Goal: Task Accomplishment & Management: Complete application form

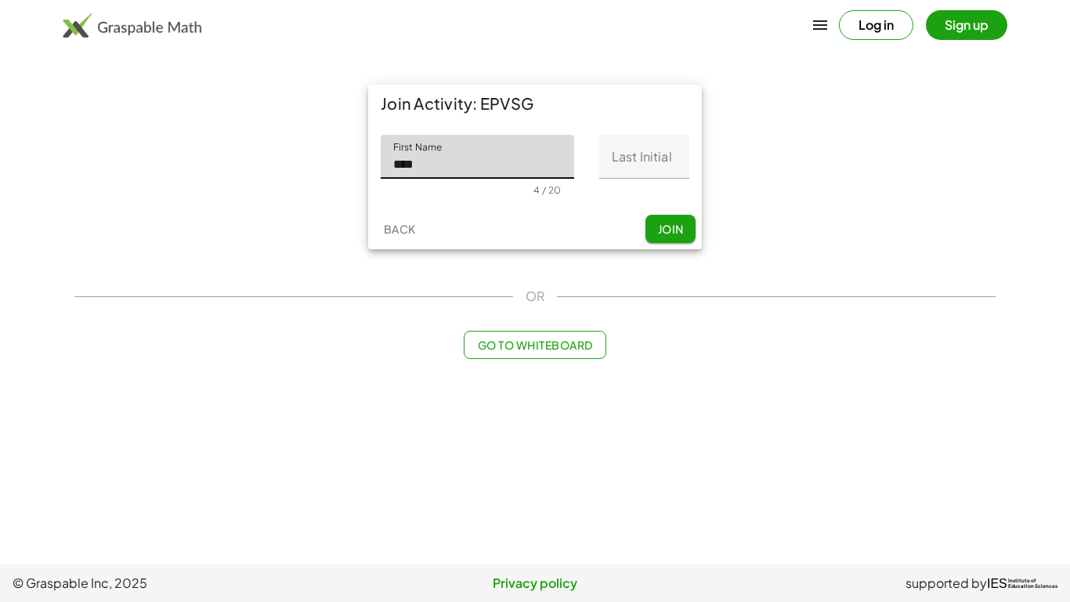
type input "*****"
click at [650, 156] on input "Last Initial" at bounding box center [644, 157] width 90 height 44
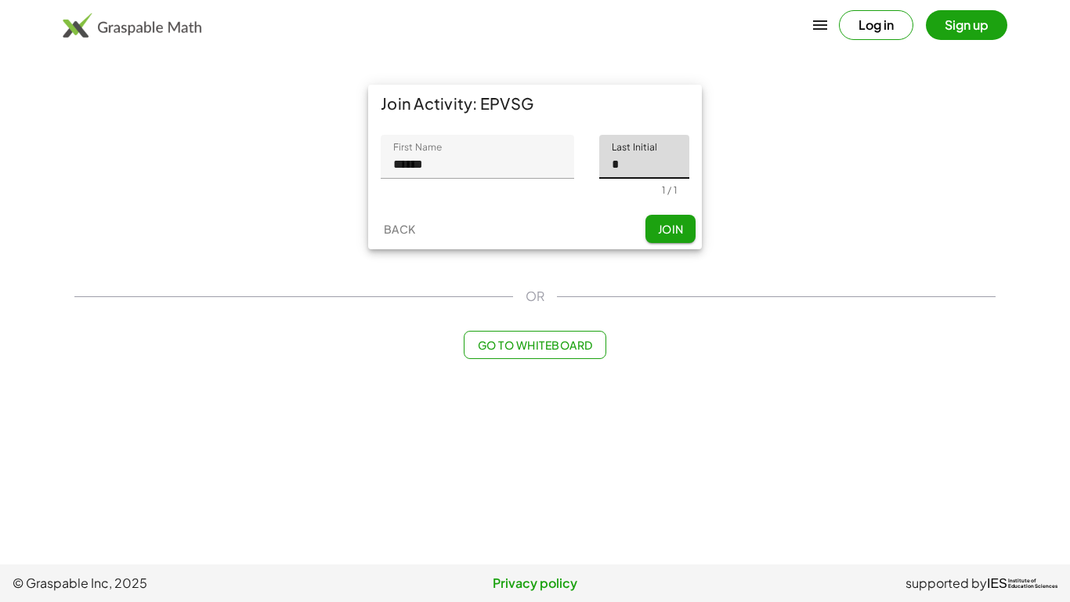
type input "*"
click at [667, 231] on span "Join" at bounding box center [670, 229] width 26 height 14
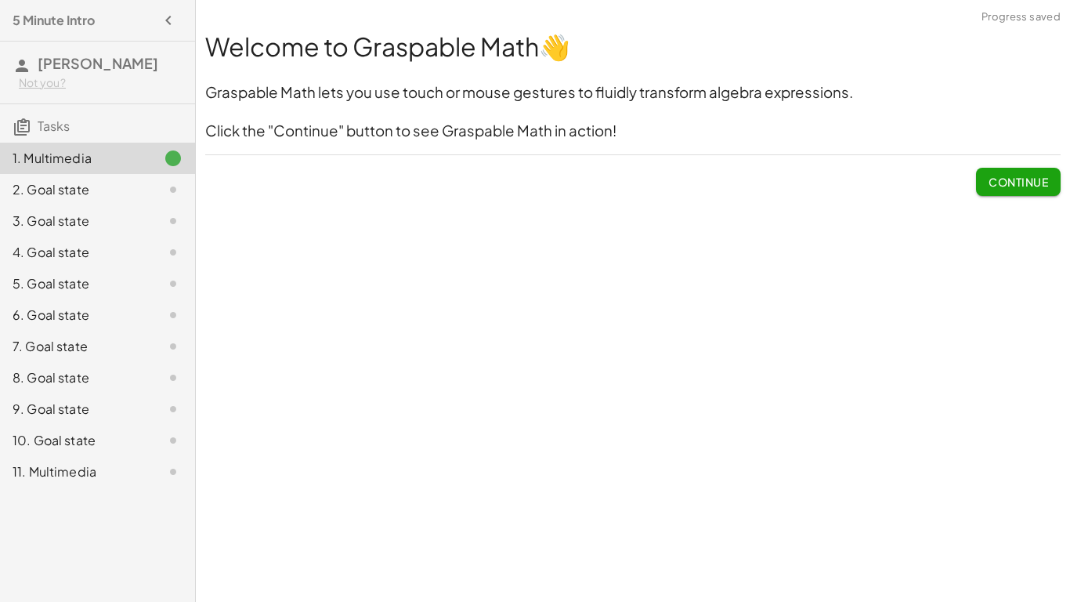
click at [0, 0] on div "Welcome to Graspable Math 👋 Graspable Math lets you use touch or mouse gestures…" at bounding box center [0, 0] width 0 height 0
click at [1012, 182] on span "Continue" at bounding box center [1019, 182] width 60 height 14
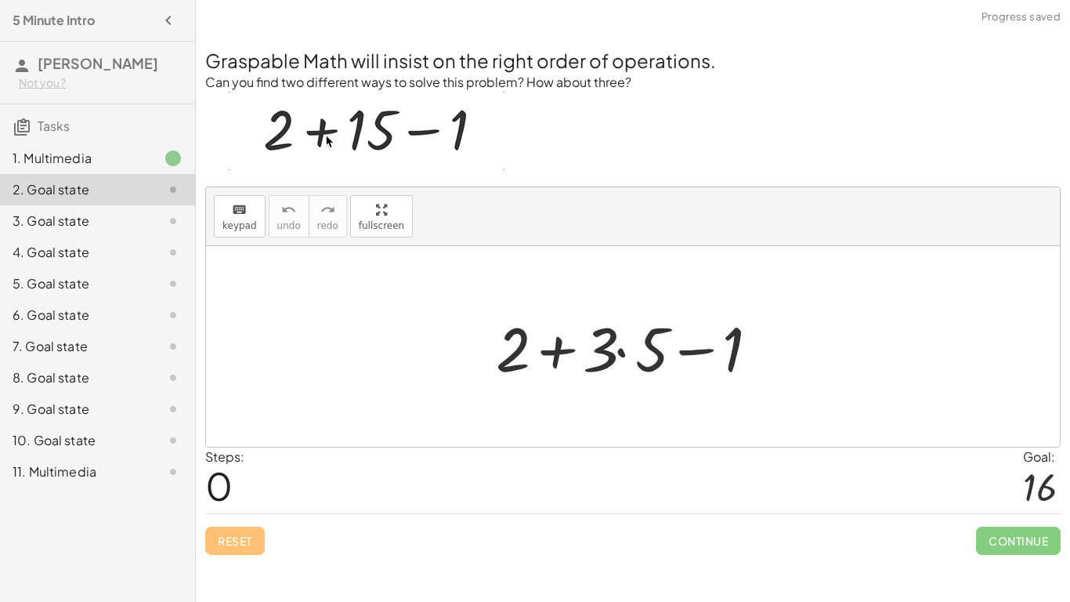
click at [631, 335] on div at bounding box center [638, 346] width 301 height 81
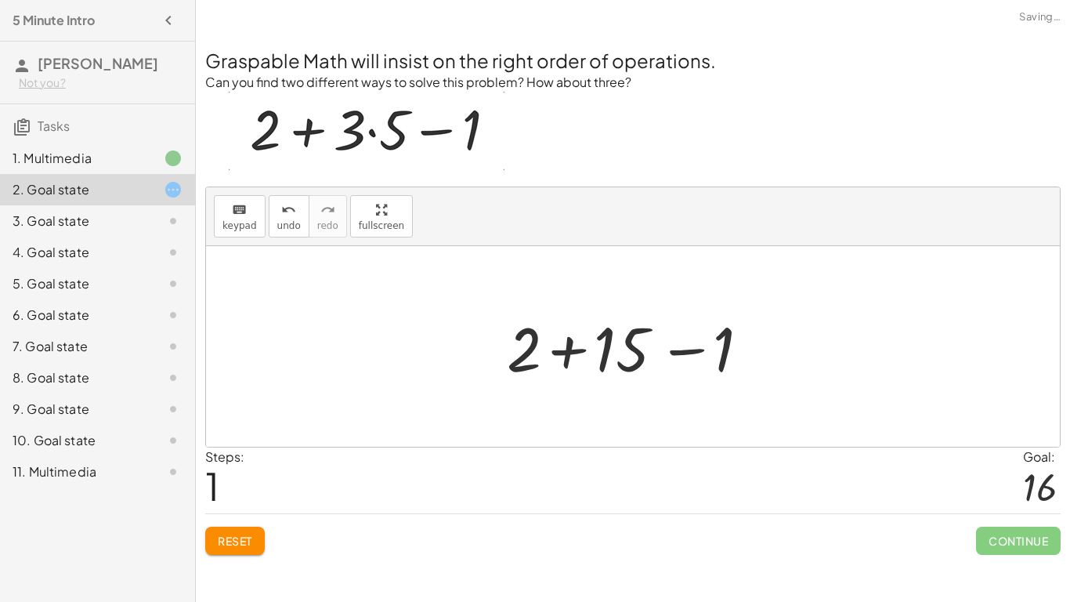
click at [512, 353] on div at bounding box center [639, 346] width 280 height 81
click at [531, 362] on div at bounding box center [639, 346] width 280 height 81
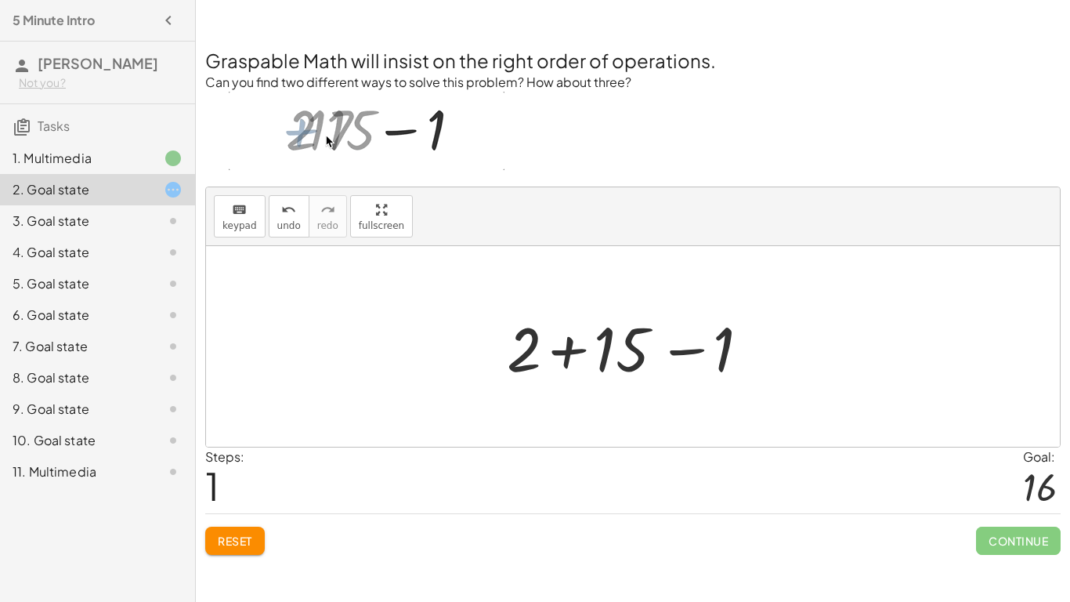
click at [592, 356] on div at bounding box center [639, 346] width 280 height 81
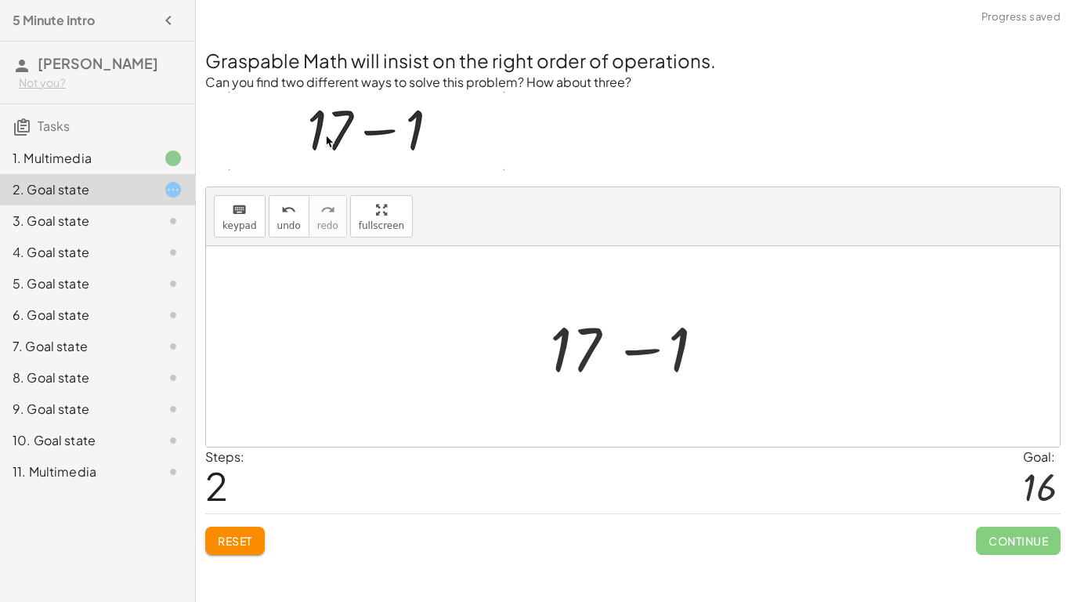
click at [591, 360] on div at bounding box center [638, 346] width 193 height 81
click at [586, 357] on div at bounding box center [638, 346] width 193 height 81
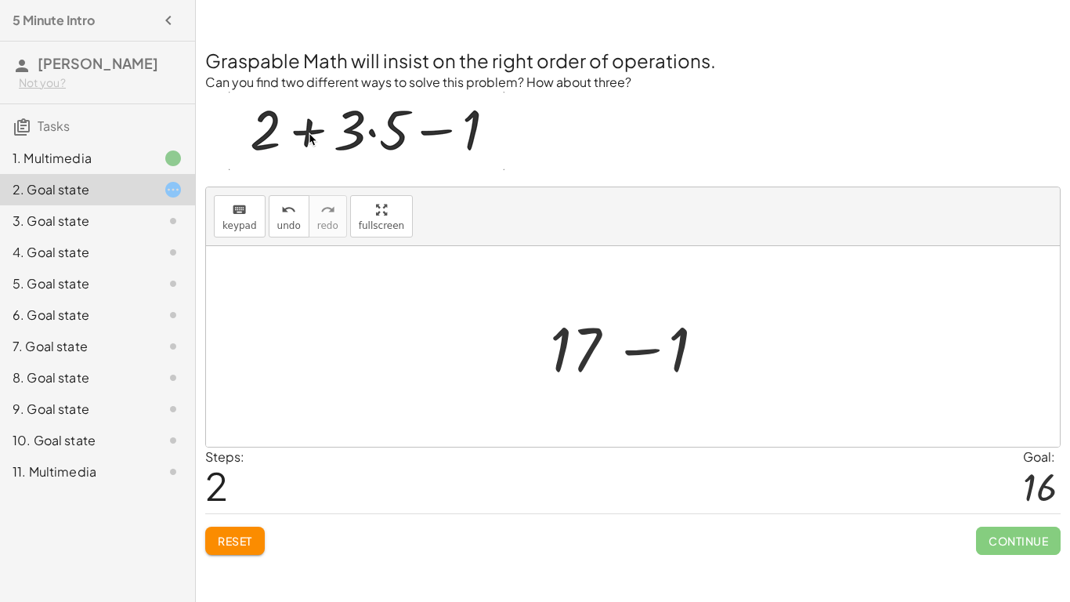
click at [657, 353] on div at bounding box center [638, 346] width 193 height 81
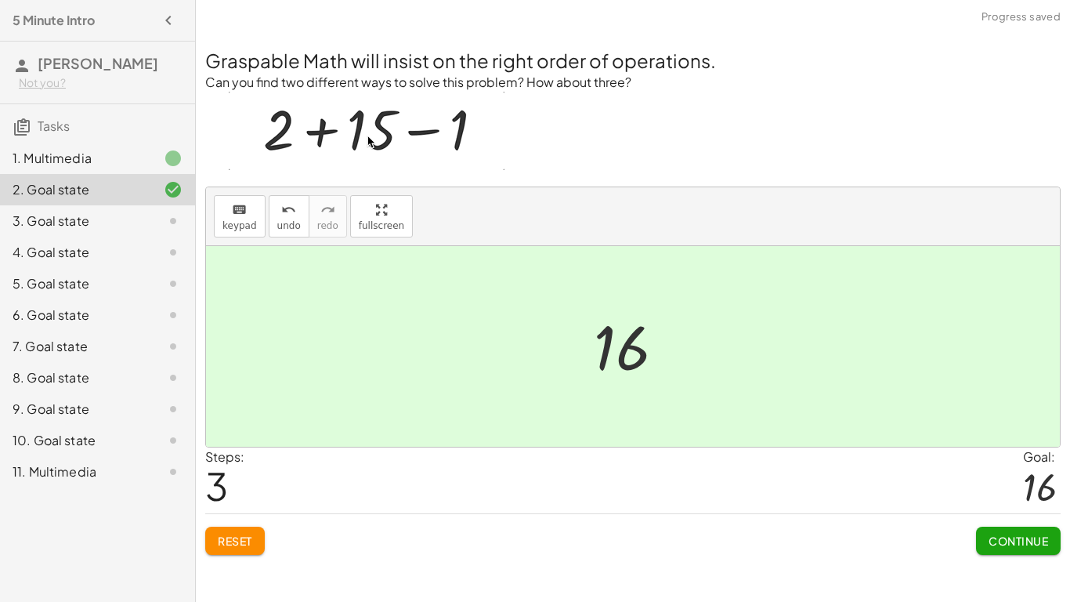
click at [1032, 551] on button "Continue" at bounding box center [1018, 540] width 85 height 28
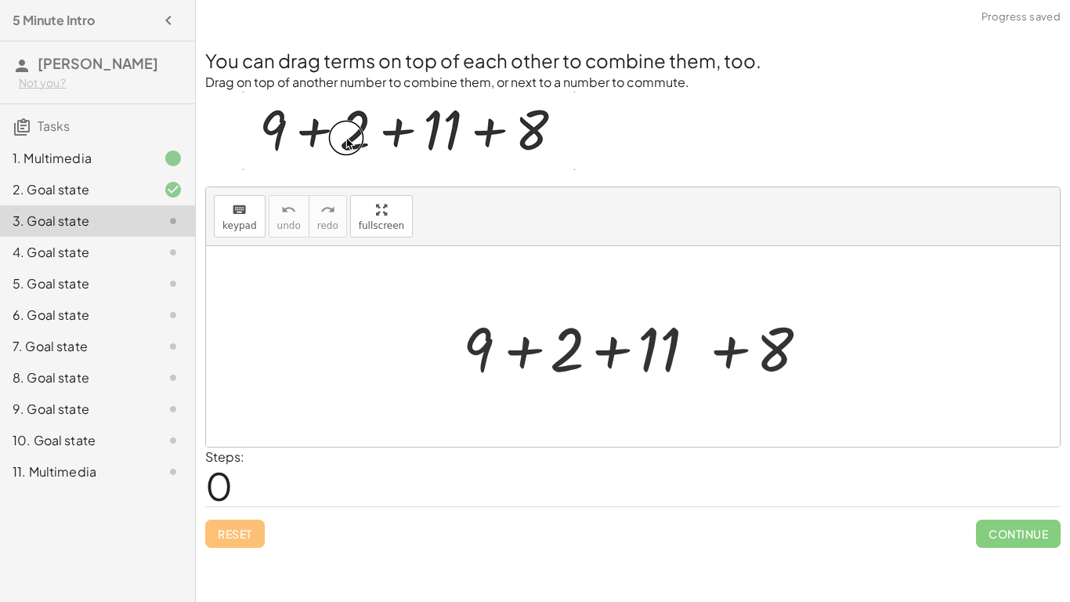
click at [638, 343] on div at bounding box center [638, 346] width 367 height 81
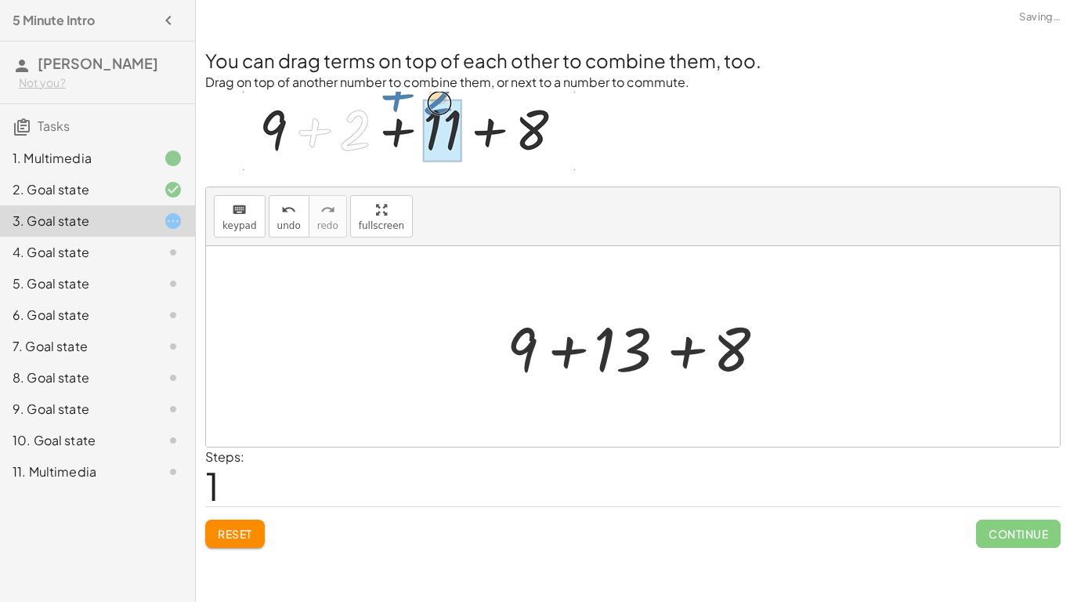
click at [519, 335] on div at bounding box center [639, 346] width 280 height 81
click at [716, 345] on div at bounding box center [639, 346] width 280 height 81
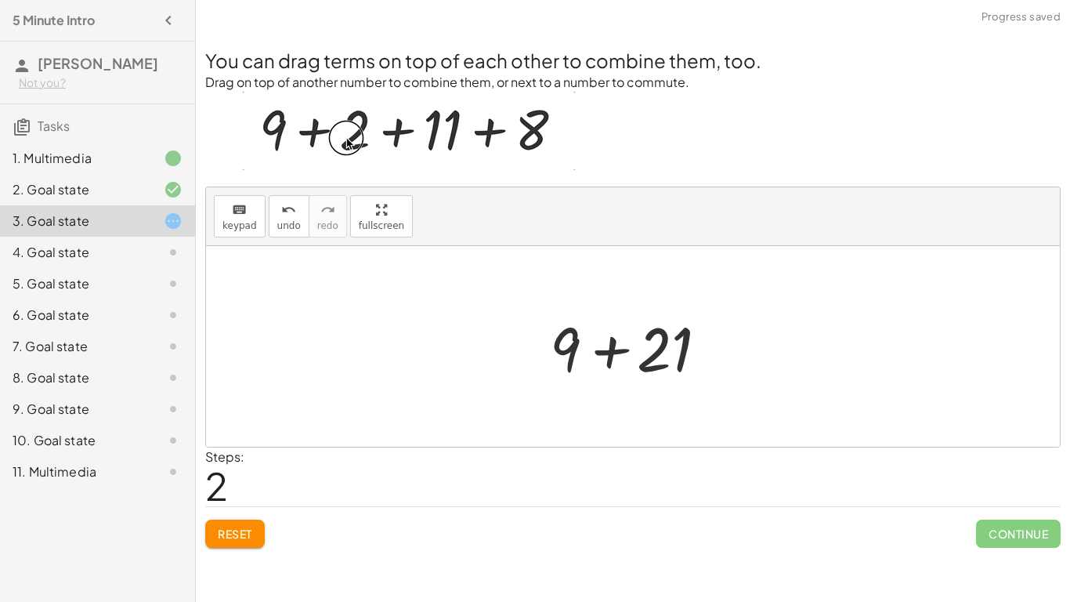
click at [587, 347] on div at bounding box center [638, 346] width 193 height 81
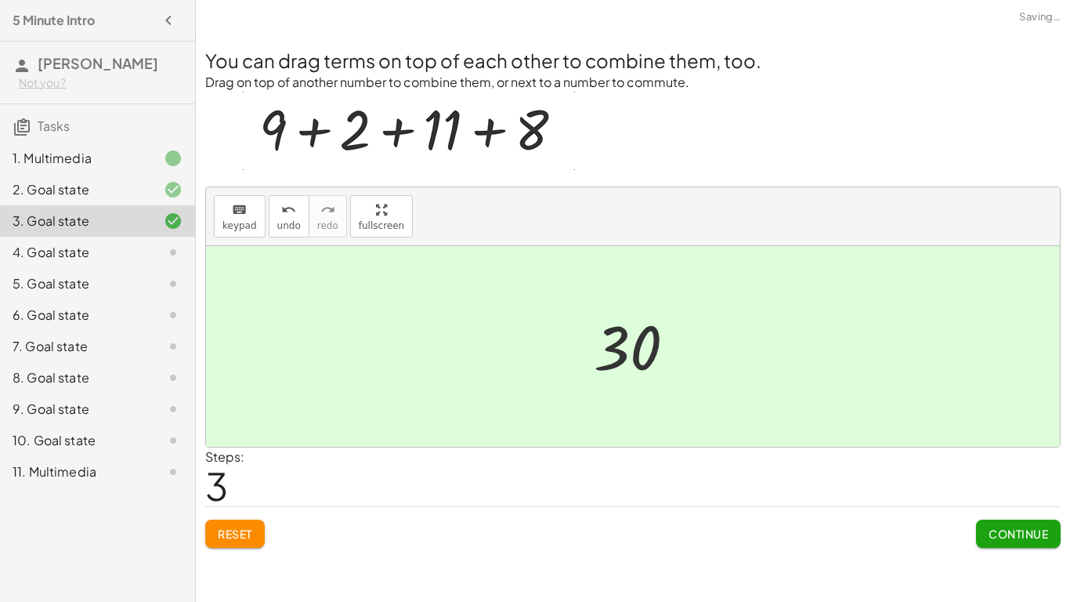
click at [1015, 541] on button "Continue" at bounding box center [1018, 533] width 85 height 28
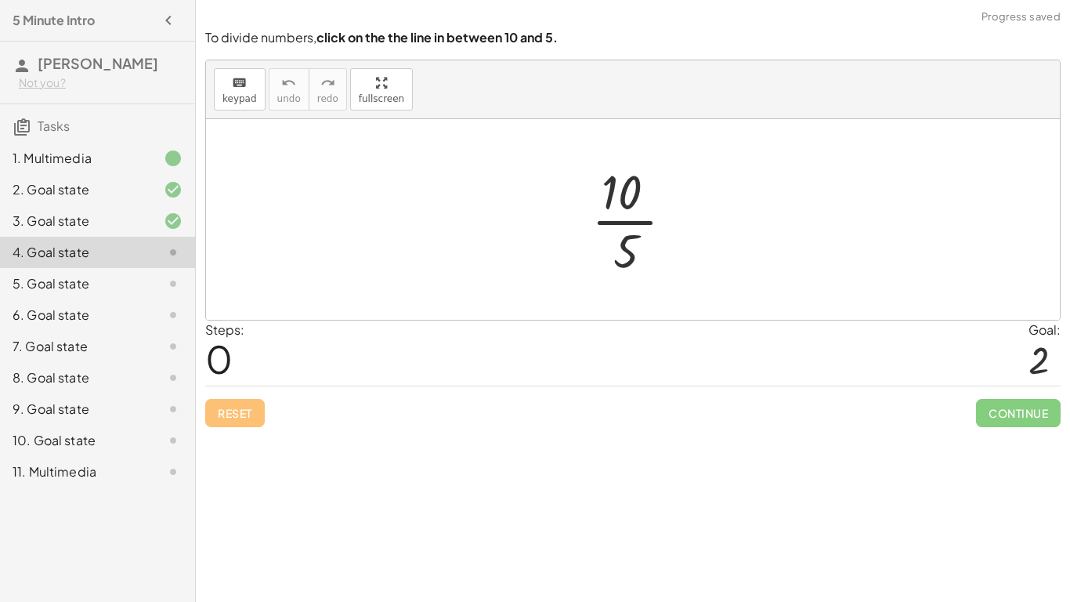
click at [645, 230] on div at bounding box center [639, 219] width 110 height 121
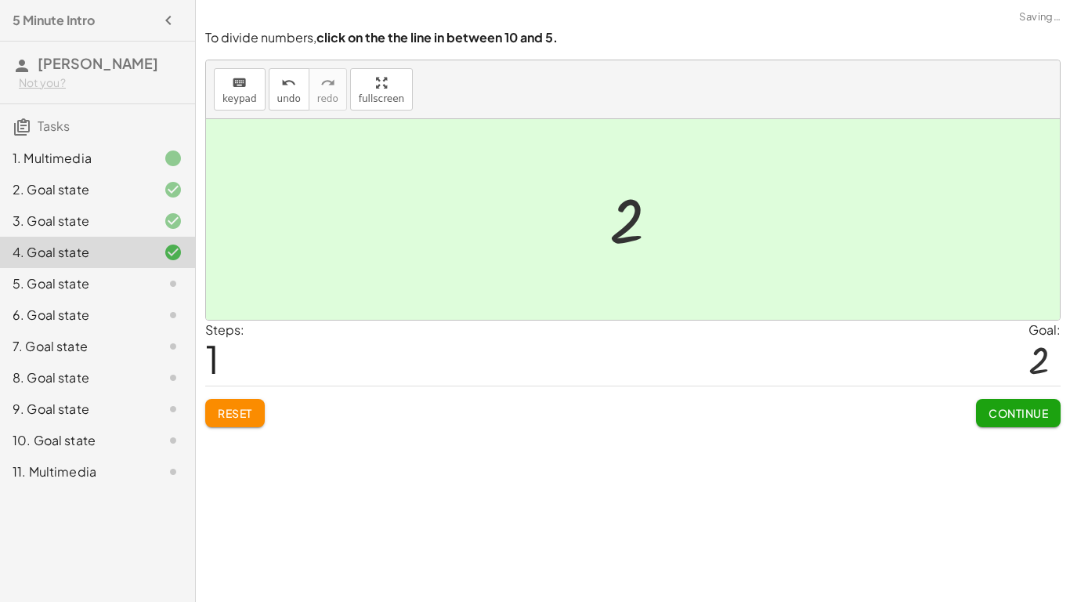
click at [1032, 408] on span "Continue" at bounding box center [1019, 413] width 60 height 14
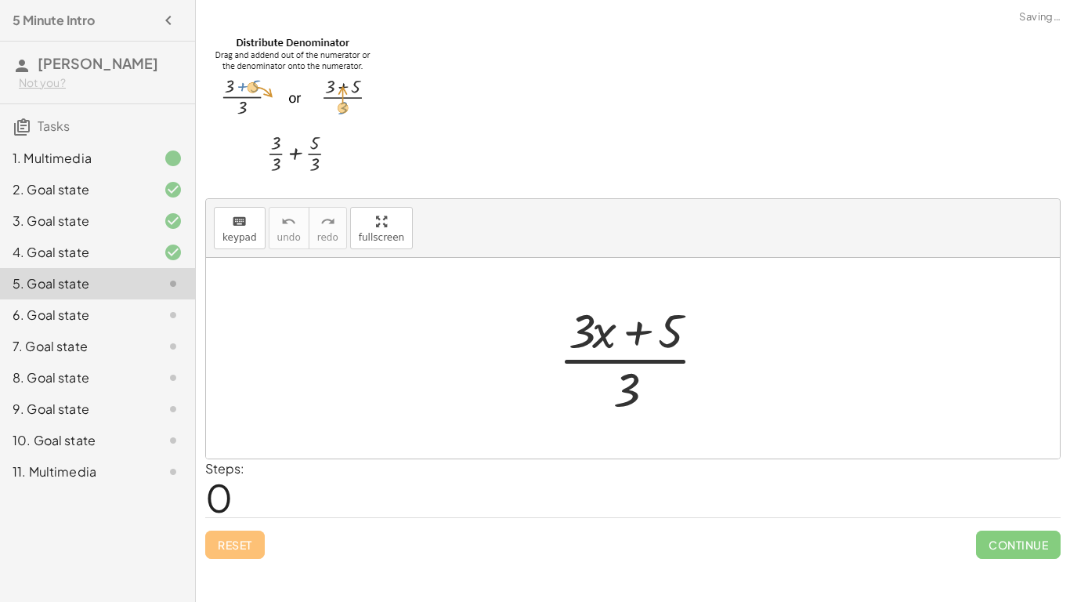
click at [595, 364] on div at bounding box center [639, 358] width 176 height 121
click at [608, 363] on div at bounding box center [639, 358] width 176 height 121
click at [603, 342] on div at bounding box center [639, 358] width 176 height 121
click at [624, 381] on div at bounding box center [639, 358] width 176 height 121
click at [642, 332] on div at bounding box center [639, 358] width 176 height 121
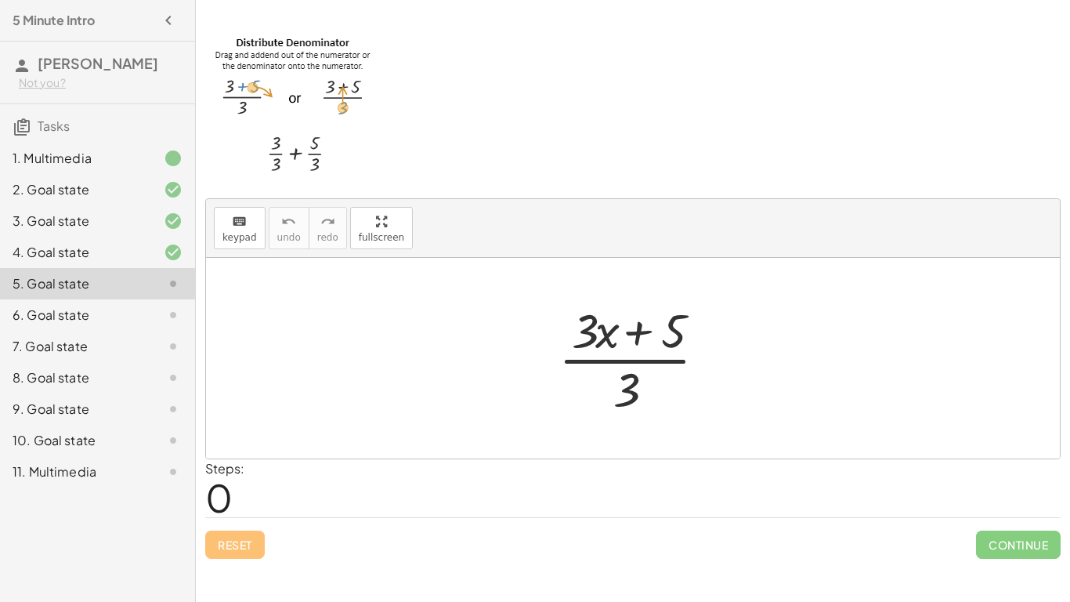
click at [642, 332] on div at bounding box center [639, 358] width 176 height 121
click at [660, 376] on div at bounding box center [639, 358] width 176 height 121
click at [657, 340] on div at bounding box center [639, 358] width 176 height 121
click at [637, 406] on div at bounding box center [639, 358] width 176 height 121
click at [629, 387] on div at bounding box center [639, 358] width 176 height 121
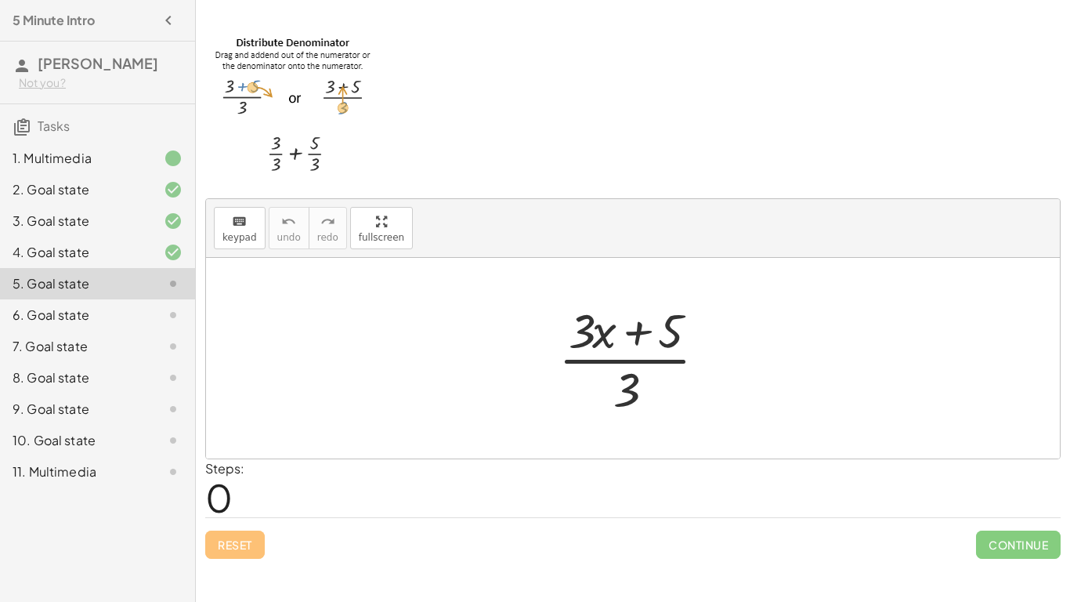
click at [639, 335] on div at bounding box center [639, 358] width 176 height 121
click at [624, 393] on div at bounding box center [639, 358] width 176 height 121
click at [662, 349] on div at bounding box center [639, 358] width 176 height 121
click at [662, 343] on div at bounding box center [639, 358] width 176 height 121
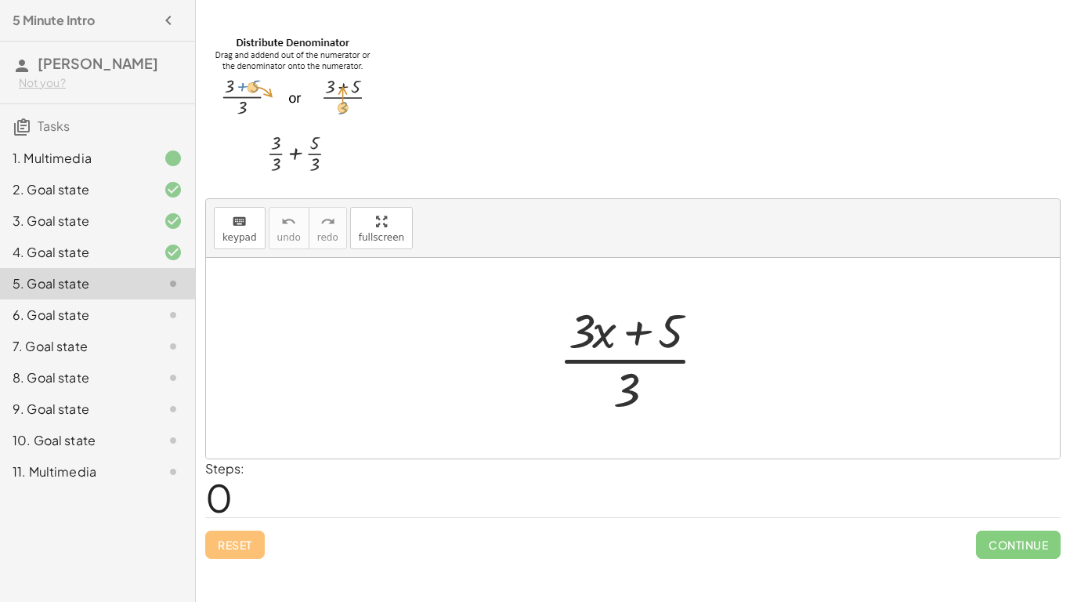
click at [641, 390] on div at bounding box center [639, 358] width 176 height 121
click at [596, 350] on div at bounding box center [639, 358] width 176 height 121
click at [595, 343] on div at bounding box center [639, 358] width 176 height 121
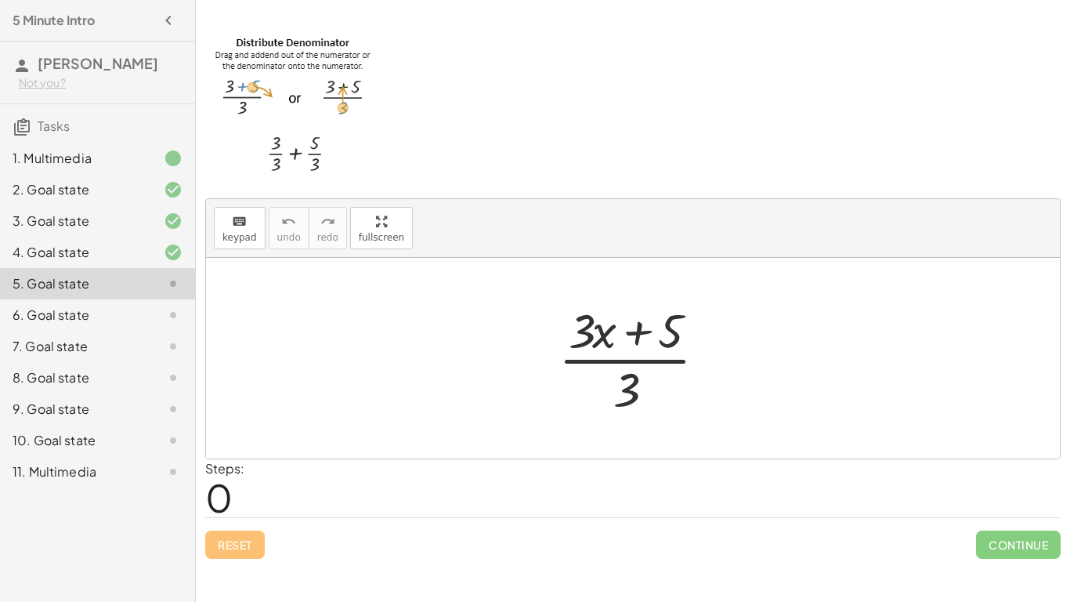
click at [621, 389] on div at bounding box center [639, 358] width 176 height 121
click at [646, 331] on div at bounding box center [639, 358] width 176 height 121
drag, startPoint x: 643, startPoint y: 331, endPoint x: 652, endPoint y: 393, distance: 62.5
click at [652, 393] on div at bounding box center [639, 358] width 176 height 121
drag, startPoint x: 641, startPoint y: 335, endPoint x: 686, endPoint y: 382, distance: 65.4
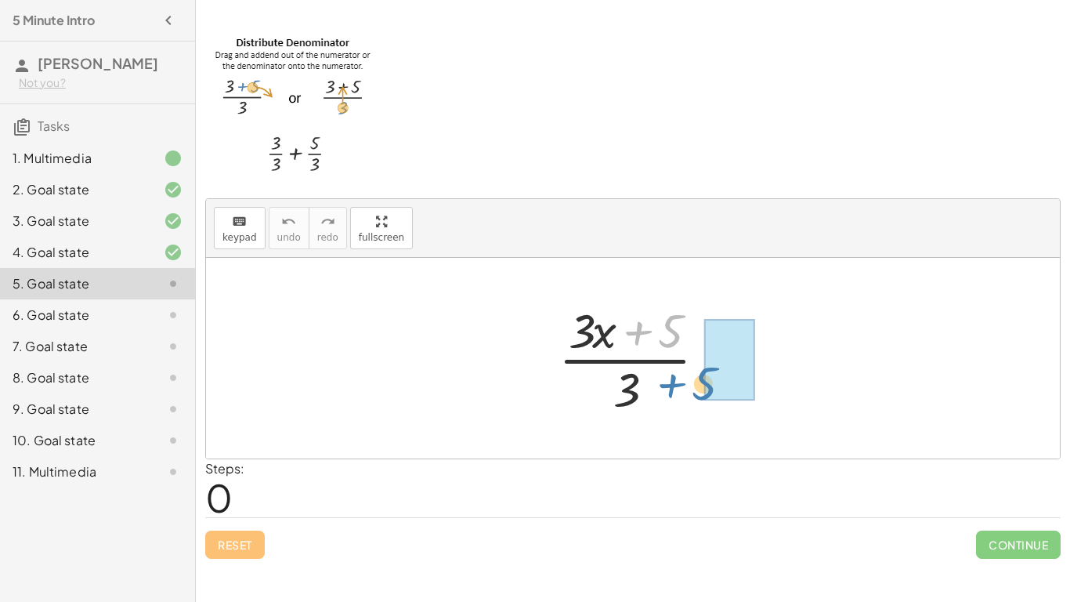
click at [686, 382] on div at bounding box center [639, 358] width 176 height 121
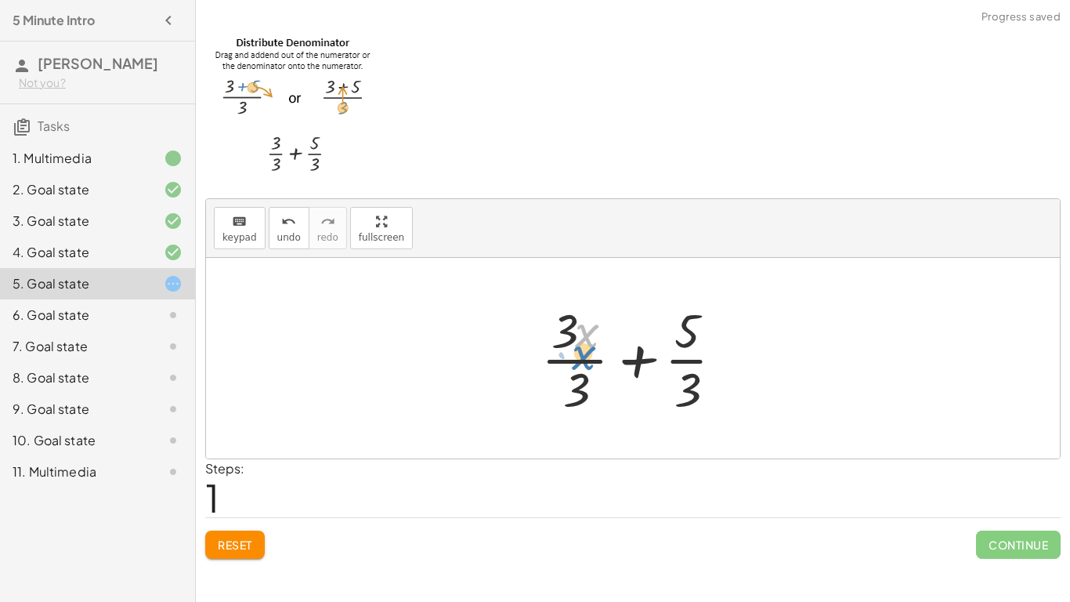
drag, startPoint x: 586, startPoint y: 345, endPoint x: 584, endPoint y: 354, distance: 9.7
click at [584, 354] on div at bounding box center [639, 358] width 210 height 121
click at [574, 360] on div at bounding box center [639, 358] width 210 height 121
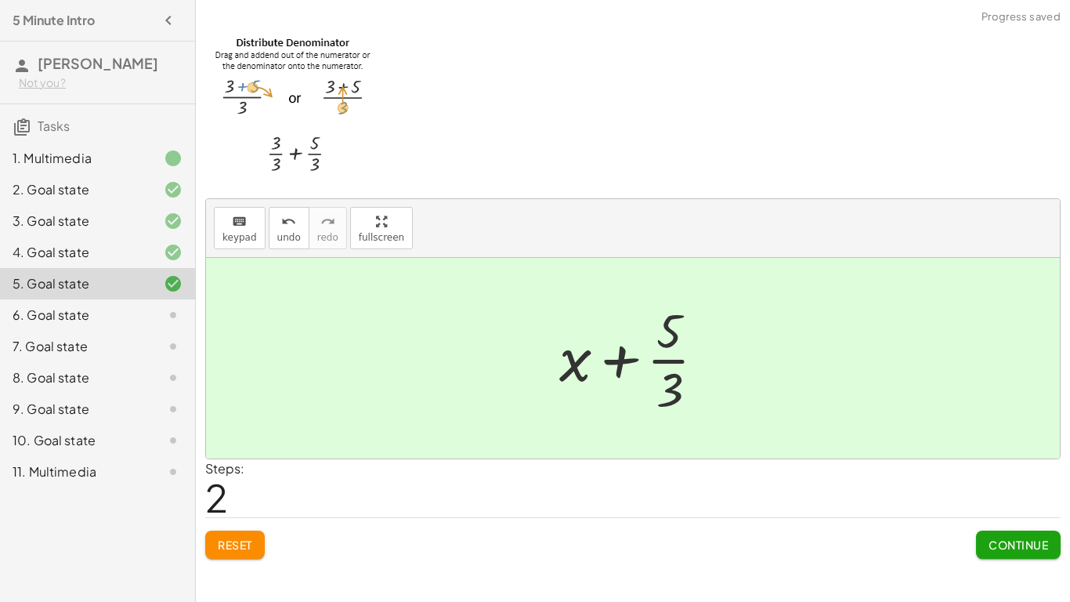
click at [666, 343] on div at bounding box center [639, 358] width 174 height 121
click at [672, 359] on div at bounding box center [639, 358] width 174 height 121
drag, startPoint x: 671, startPoint y: 360, endPoint x: 554, endPoint y: 360, distance: 117.5
click at [554, 360] on div at bounding box center [639, 358] width 174 height 121
click at [1001, 540] on span "Continue" at bounding box center [1019, 544] width 60 height 14
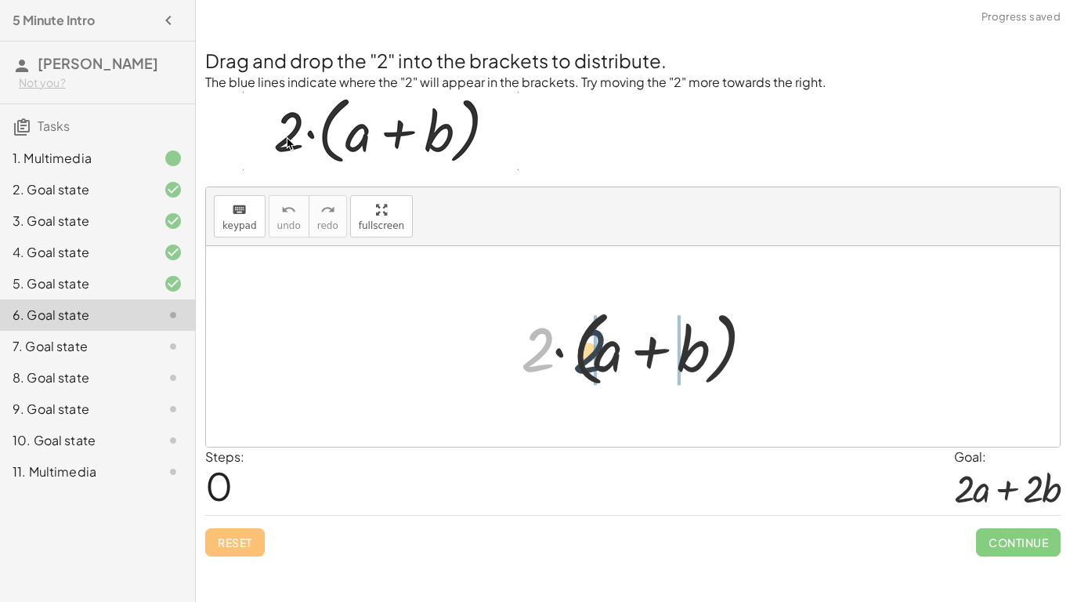
drag, startPoint x: 533, startPoint y: 354, endPoint x: 593, endPoint y: 359, distance: 60.5
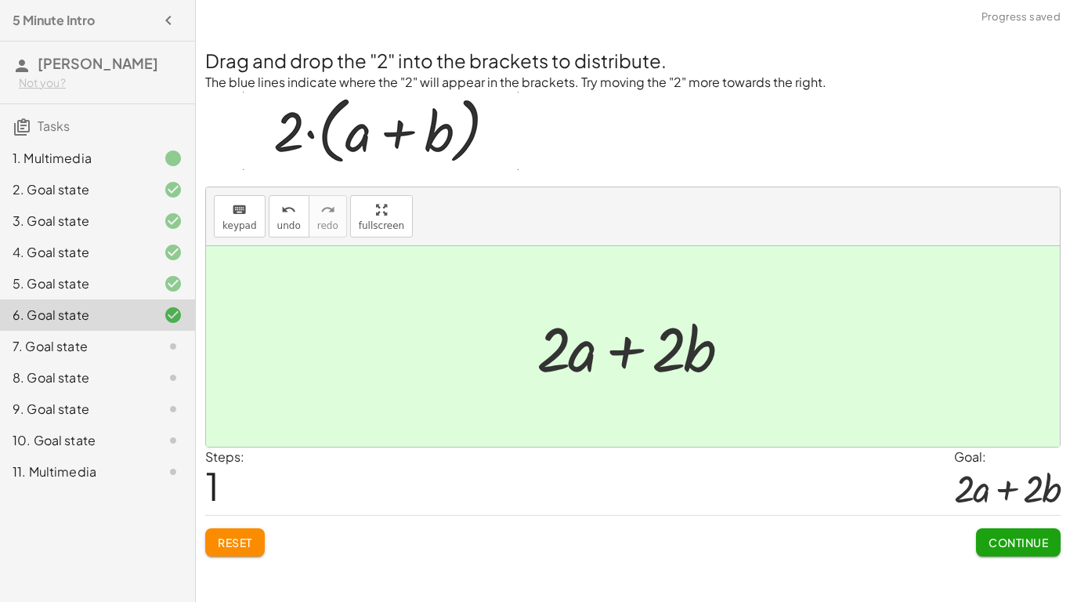
click at [631, 349] on div at bounding box center [639, 346] width 221 height 81
click at [999, 532] on button "Continue" at bounding box center [1018, 542] width 85 height 28
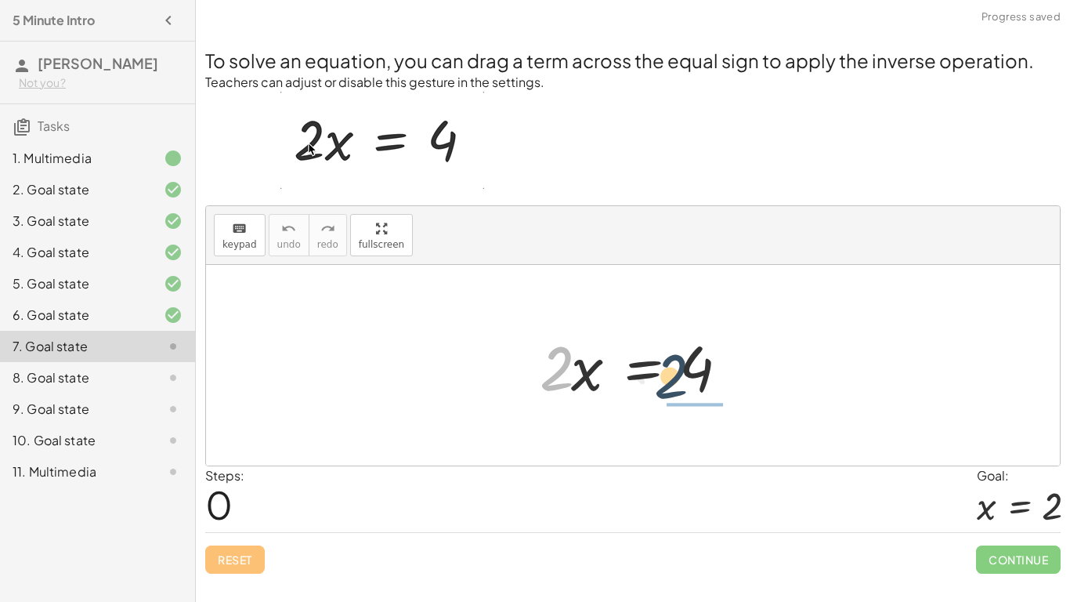
drag, startPoint x: 559, startPoint y: 376, endPoint x: 675, endPoint y: 385, distance: 116.3
click at [675, 385] on div at bounding box center [639, 365] width 214 height 81
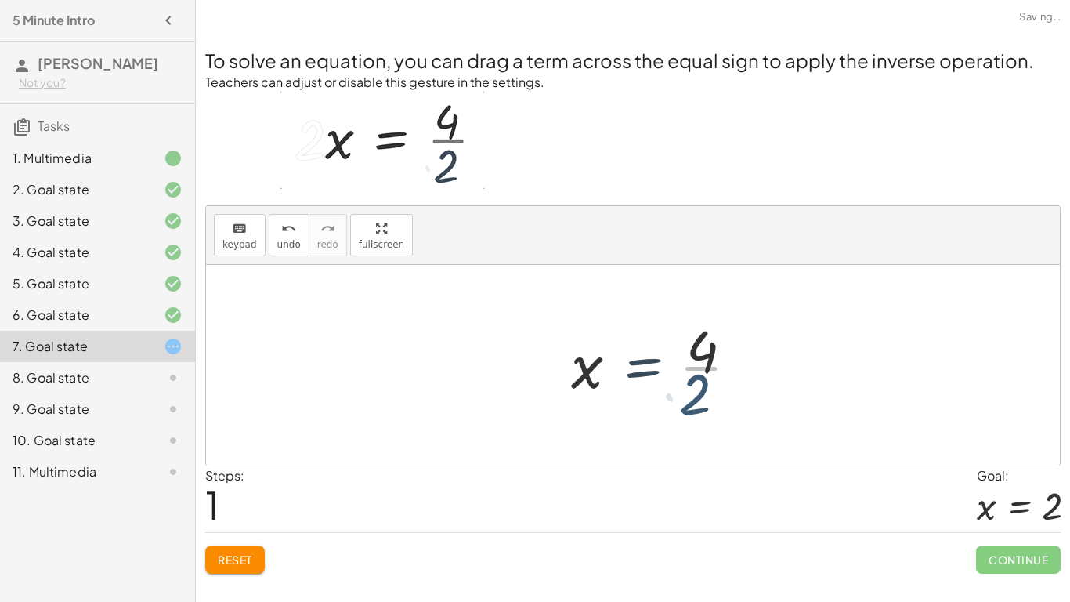
click at [673, 385] on div at bounding box center [660, 365] width 195 height 121
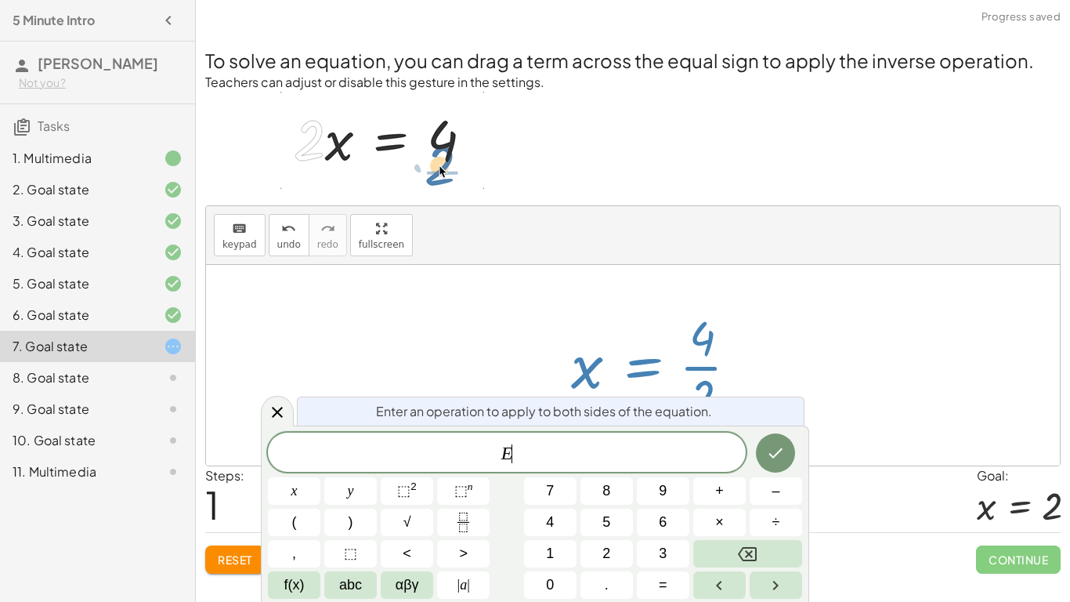
scroll to position [1, 0]
click at [743, 353] on div at bounding box center [660, 365] width 195 height 121
click at [779, 468] on button "Done" at bounding box center [775, 452] width 39 height 39
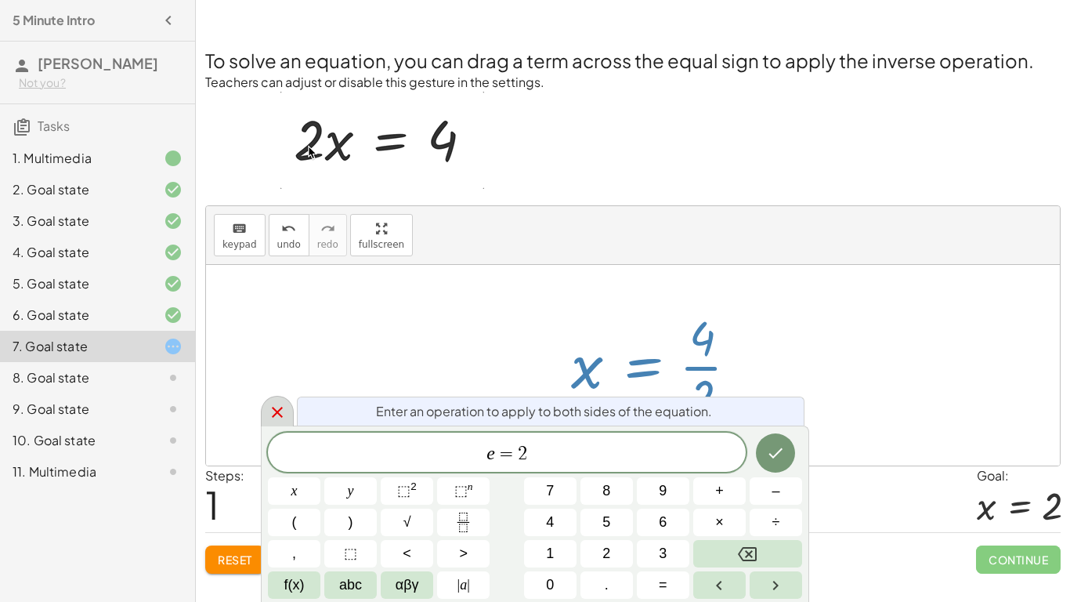
click at [283, 407] on icon at bounding box center [277, 412] width 19 height 19
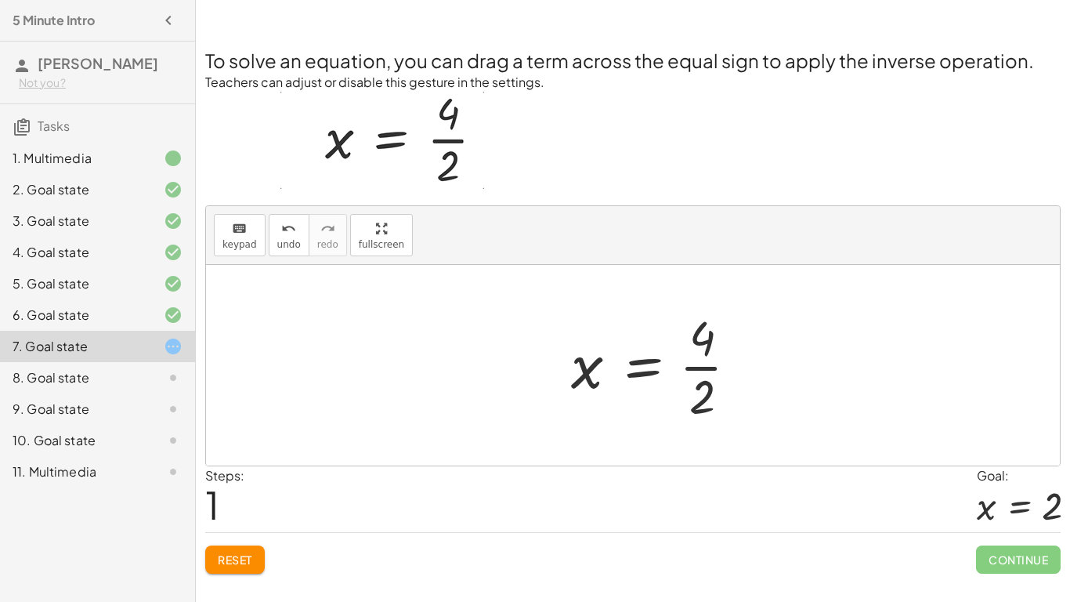
click at [635, 365] on div at bounding box center [660, 365] width 195 height 121
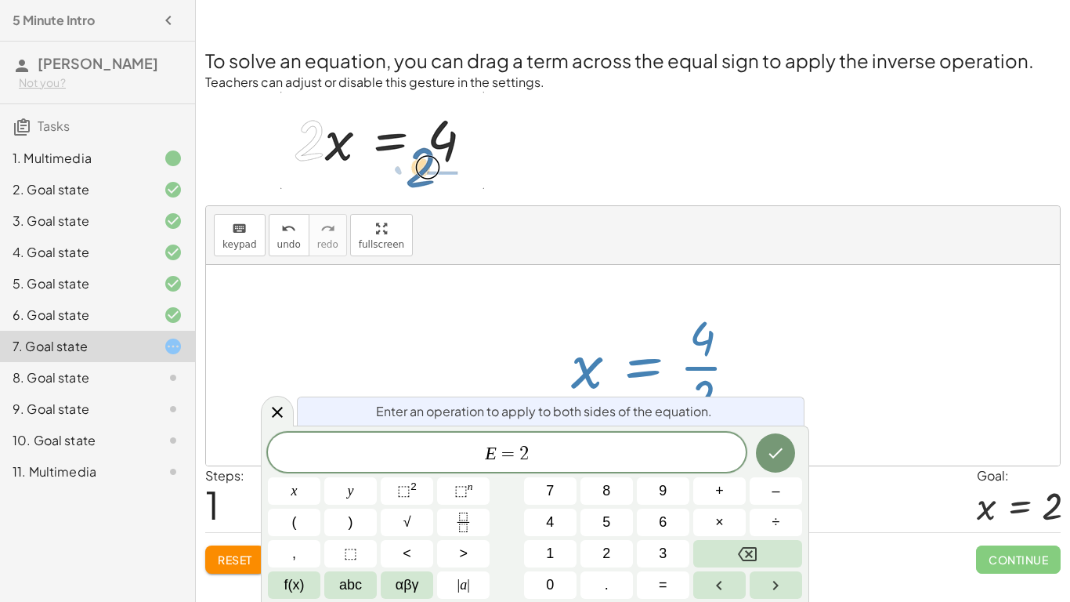
scroll to position [18, 0]
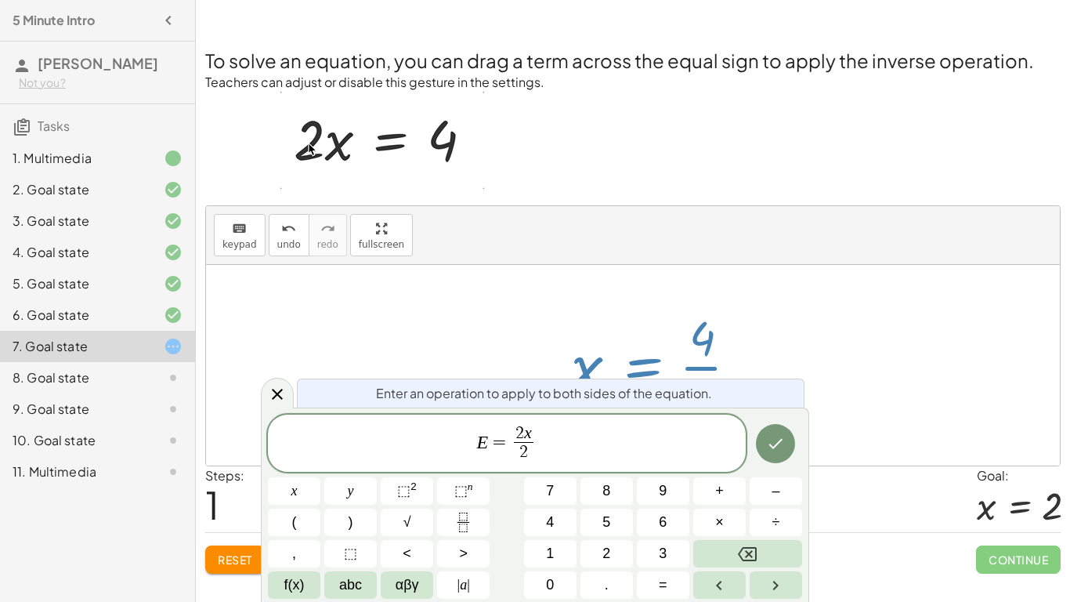
click at [554, 439] on span "E = 2 x 2 ​ ​" at bounding box center [507, 445] width 478 height 42
click at [626, 446] on span "E = 2 x 2 ​ ​" at bounding box center [507, 445] width 478 height 42
click at [273, 382] on div at bounding box center [277, 393] width 33 height 31
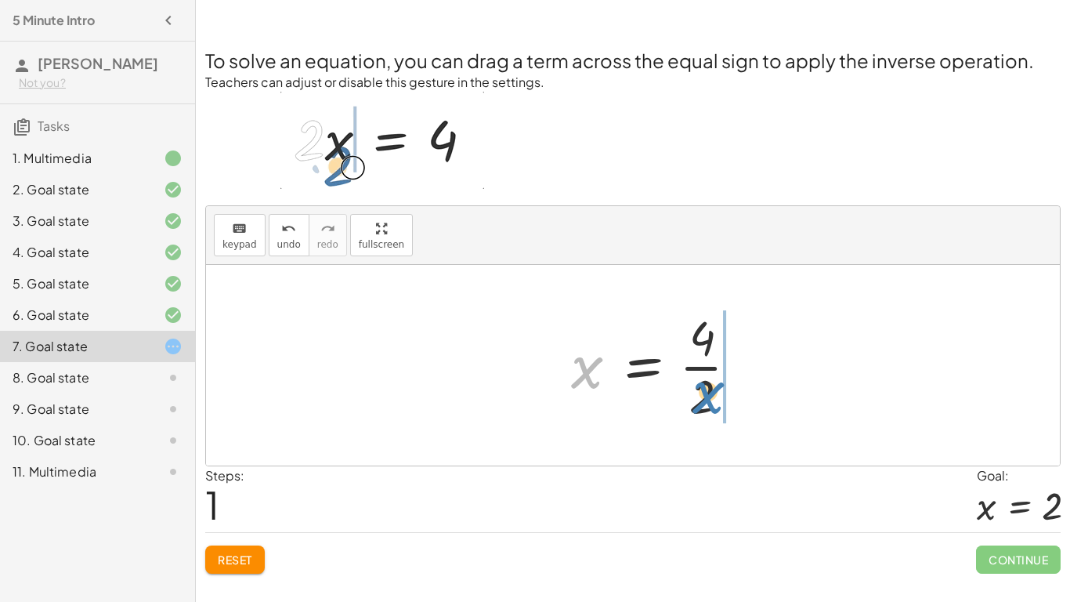
drag, startPoint x: 594, startPoint y: 367, endPoint x: 711, endPoint y: 392, distance: 119.4
click at [711, 392] on div at bounding box center [660, 365] width 195 height 121
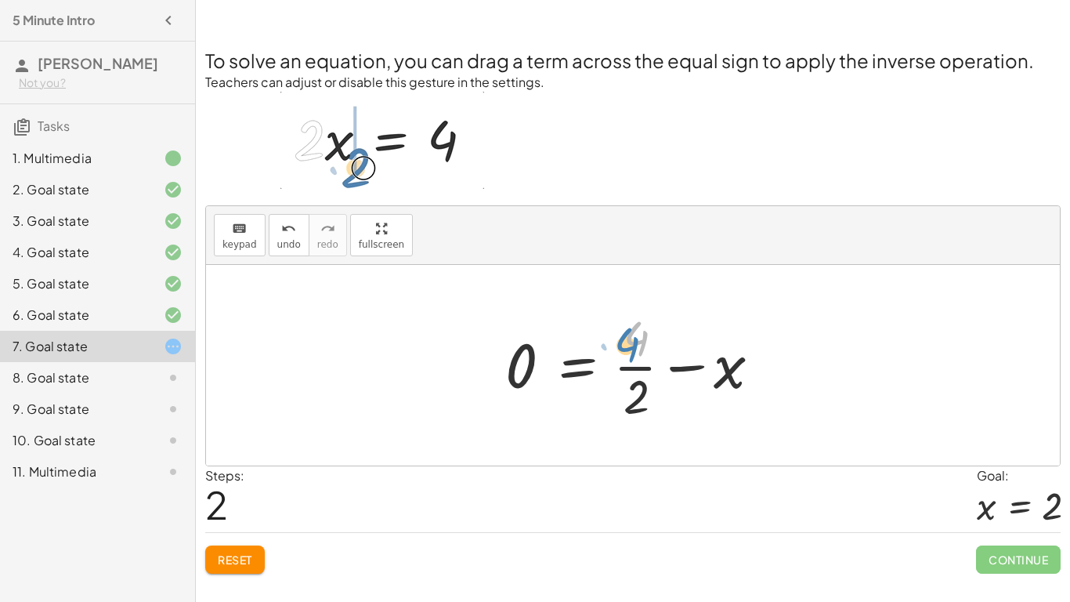
drag, startPoint x: 637, startPoint y: 340, endPoint x: 627, endPoint y: 345, distance: 11.2
click at [627, 345] on div at bounding box center [638, 365] width 283 height 121
drag, startPoint x: 724, startPoint y: 380, endPoint x: 516, endPoint y: 374, distance: 207.7
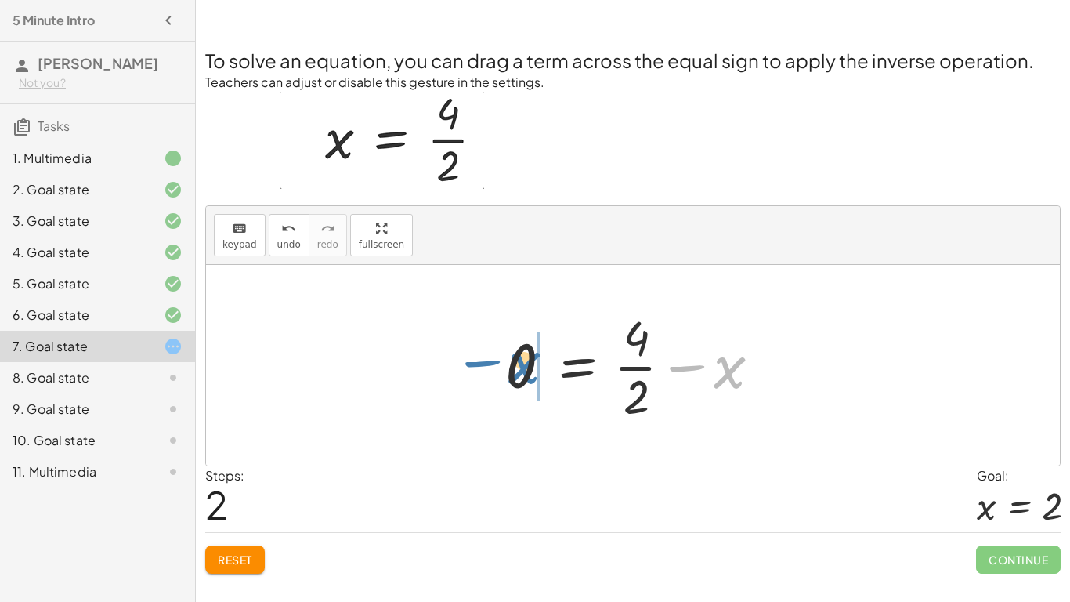
click at [516, 374] on div at bounding box center [638, 365] width 283 height 121
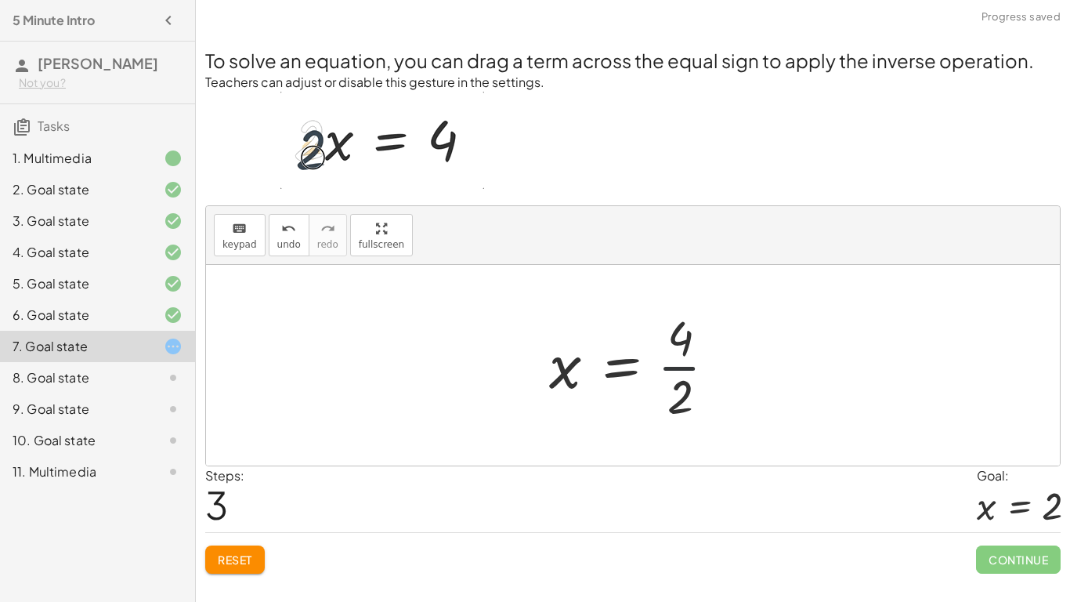
click at [676, 357] on div at bounding box center [638, 365] width 195 height 121
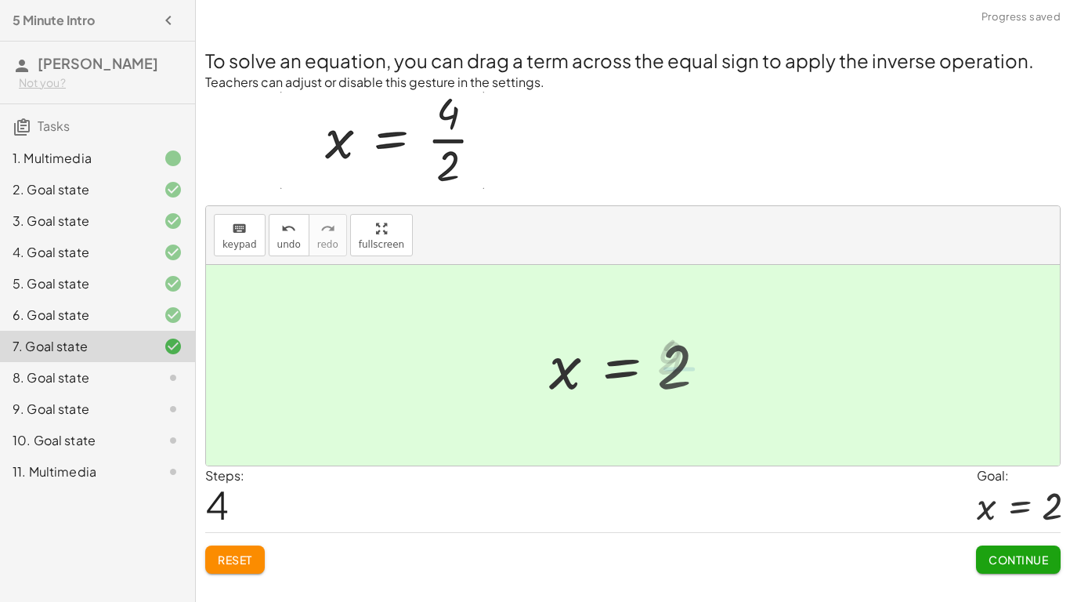
click at [676, 357] on div at bounding box center [632, 366] width 183 height 78
click at [999, 570] on button "Continue" at bounding box center [1018, 559] width 85 height 28
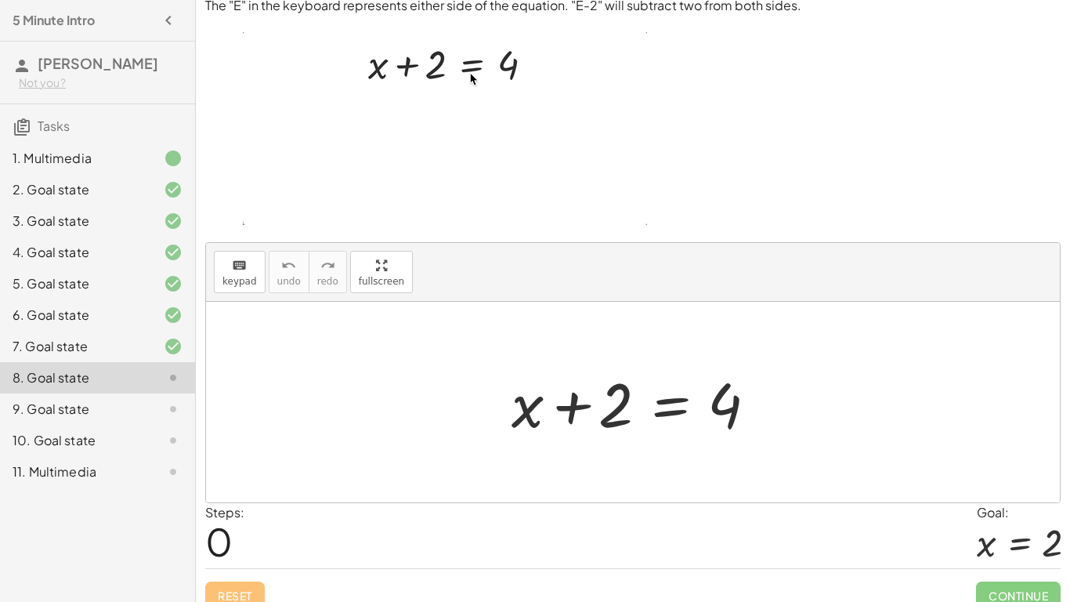
scroll to position [74, 0]
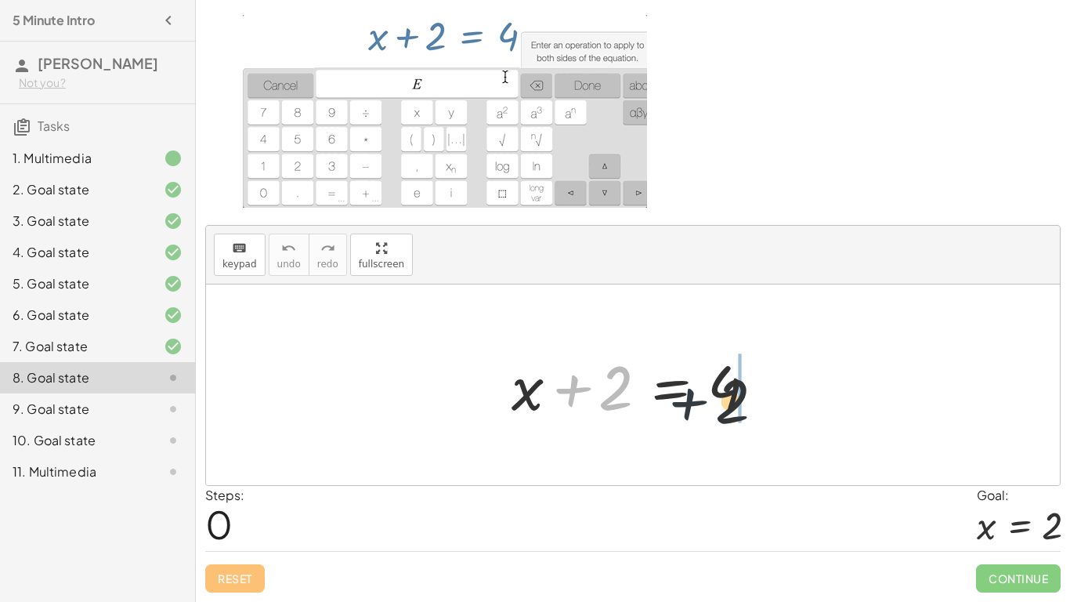
drag, startPoint x: 591, startPoint y: 389, endPoint x: 754, endPoint y: 406, distance: 164.6
click at [754, 406] on div at bounding box center [639, 385] width 270 height 81
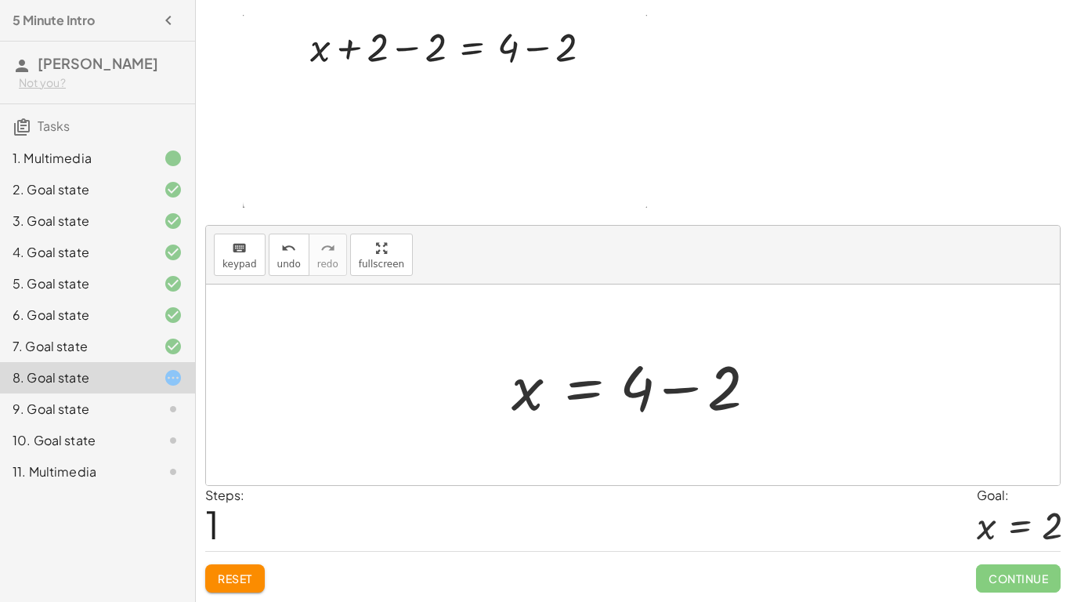
click at [624, 400] on div at bounding box center [639, 385] width 270 height 81
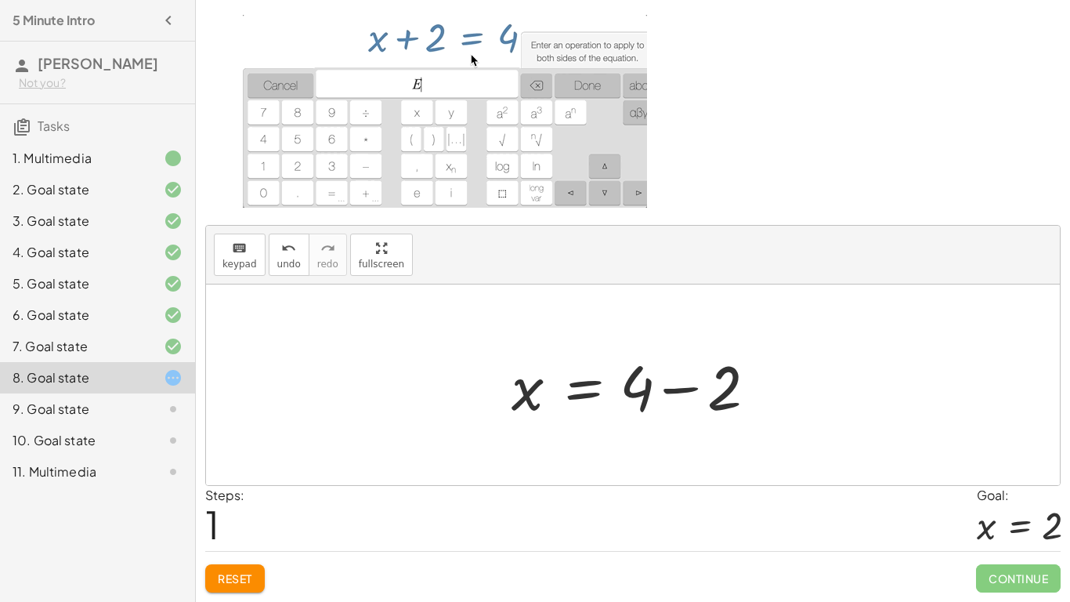
click at [635, 400] on div at bounding box center [639, 385] width 270 height 81
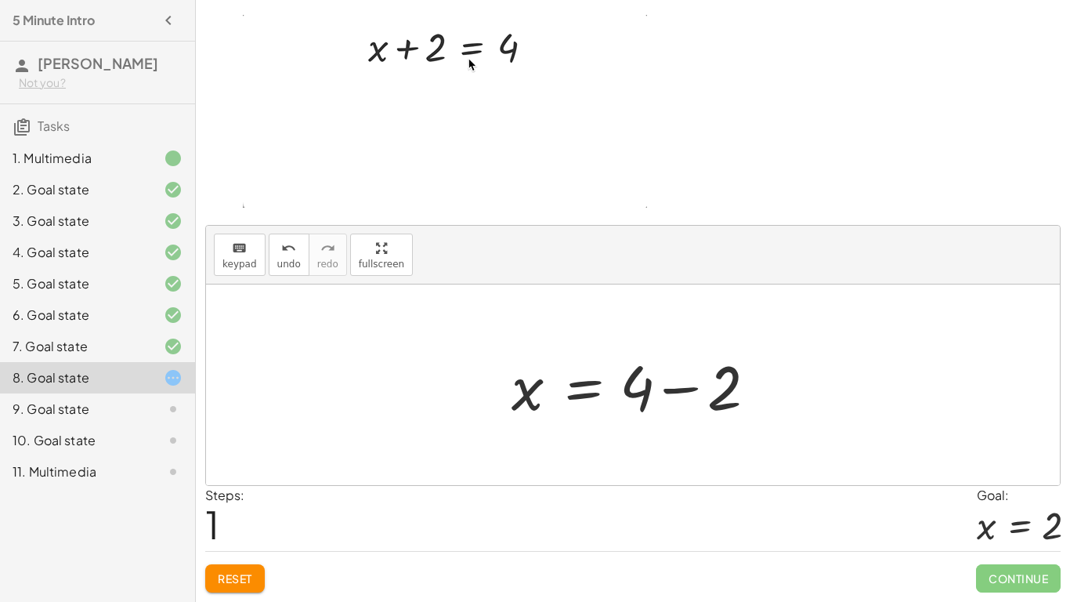
click at [635, 400] on div at bounding box center [639, 385] width 270 height 81
click at [661, 393] on div at bounding box center [639, 385] width 270 height 81
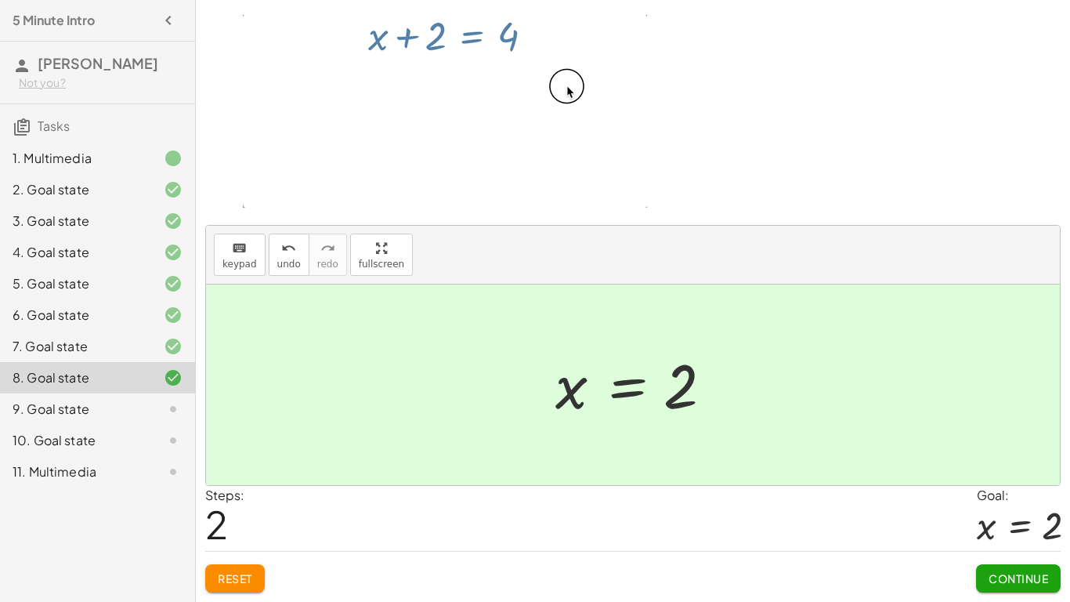
click at [1036, 579] on span "Continue" at bounding box center [1019, 578] width 60 height 14
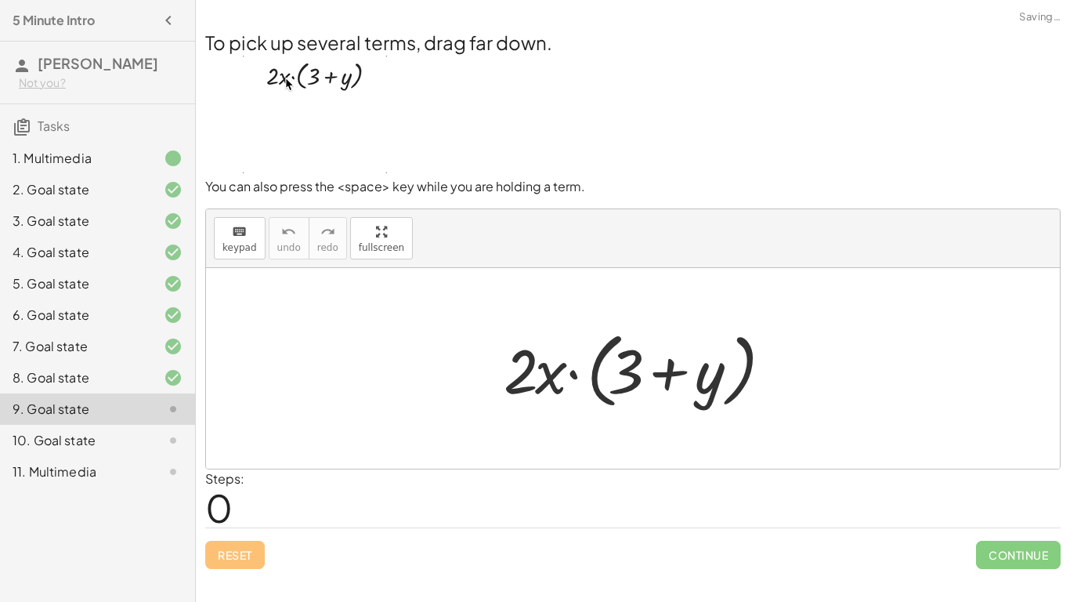
scroll to position [0, 0]
drag, startPoint x: 549, startPoint y: 376, endPoint x: 538, endPoint y: 375, distance: 11.0
click at [538, 375] on div at bounding box center [639, 369] width 287 height 90
drag, startPoint x: 527, startPoint y: 370, endPoint x: 543, endPoint y: 375, distance: 16.6
click at [543, 375] on div at bounding box center [639, 369] width 287 height 90
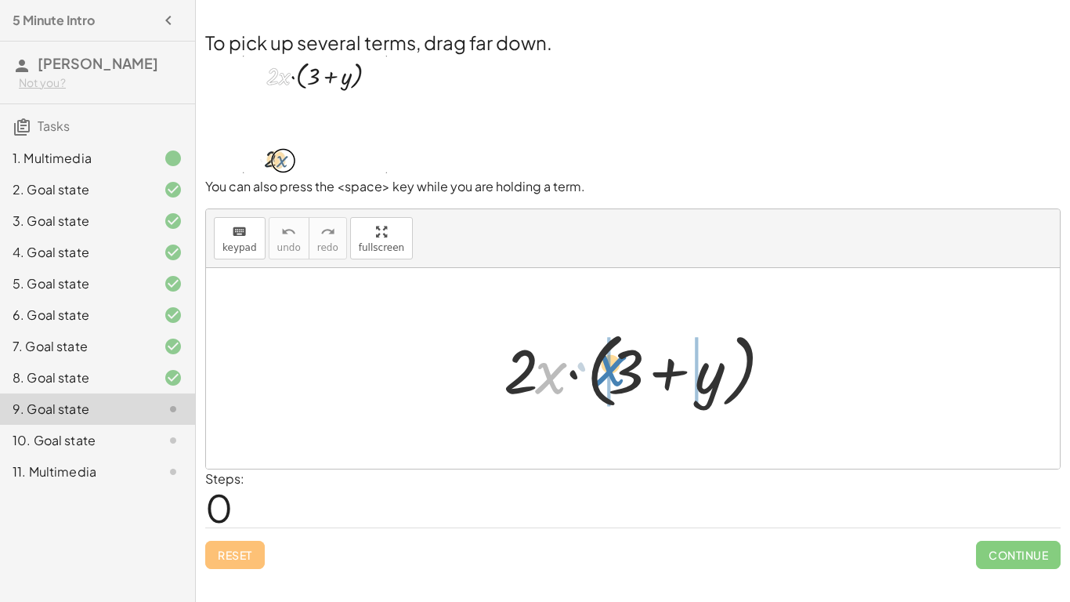
drag, startPoint x: 552, startPoint y: 378, endPoint x: 615, endPoint y: 372, distance: 63.8
click at [615, 372] on div at bounding box center [639, 369] width 287 height 90
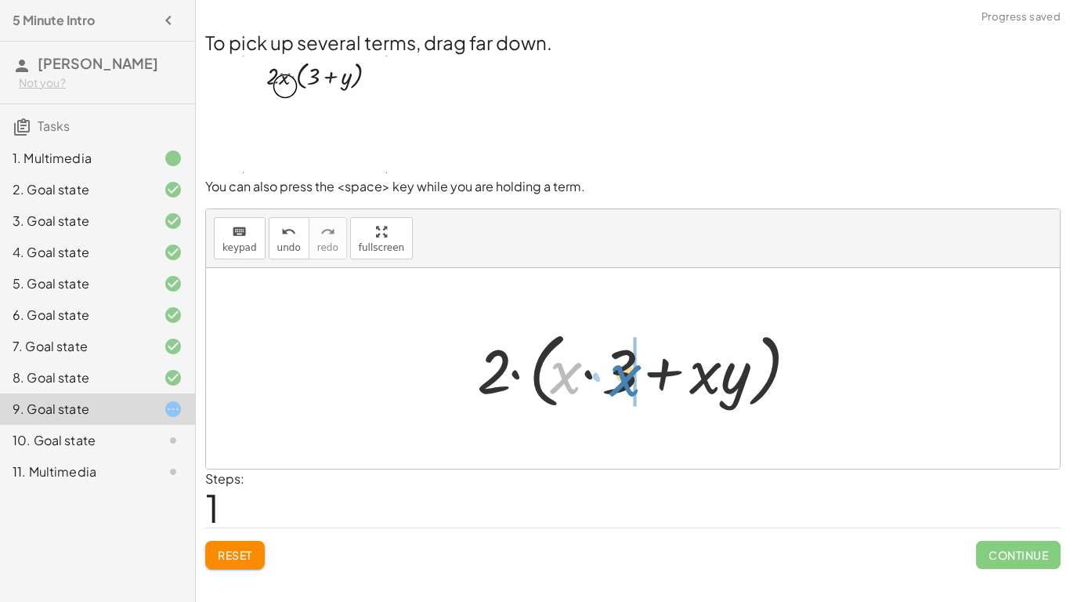
drag, startPoint x: 562, startPoint y: 379, endPoint x: 623, endPoint y: 382, distance: 61.2
click at [623, 382] on div at bounding box center [638, 369] width 338 height 90
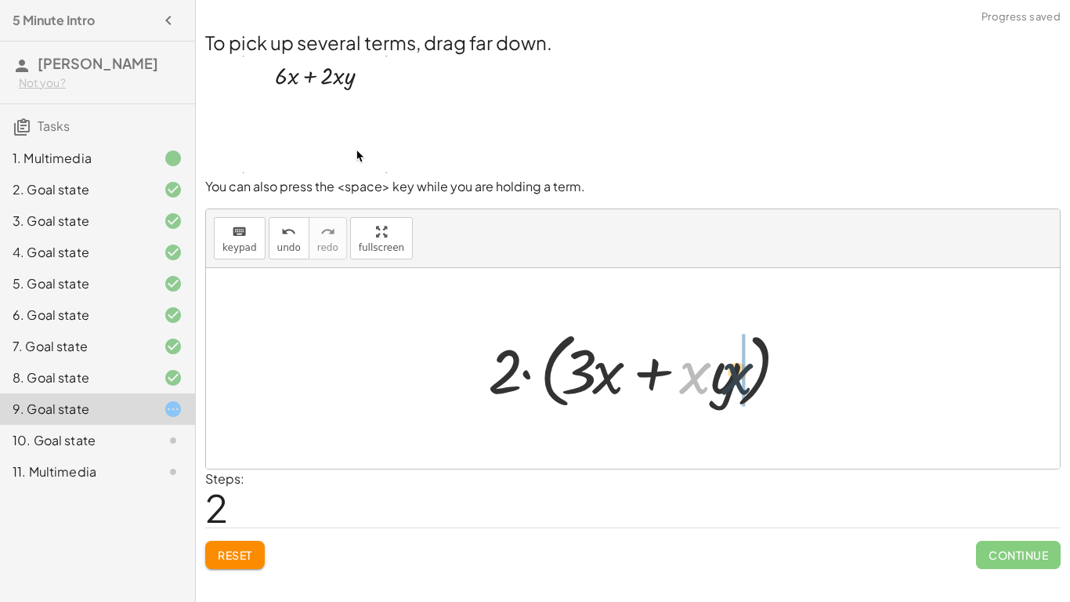
drag, startPoint x: 702, startPoint y: 385, endPoint x: 751, endPoint y: 385, distance: 48.6
click at [751, 385] on div at bounding box center [639, 369] width 318 height 90
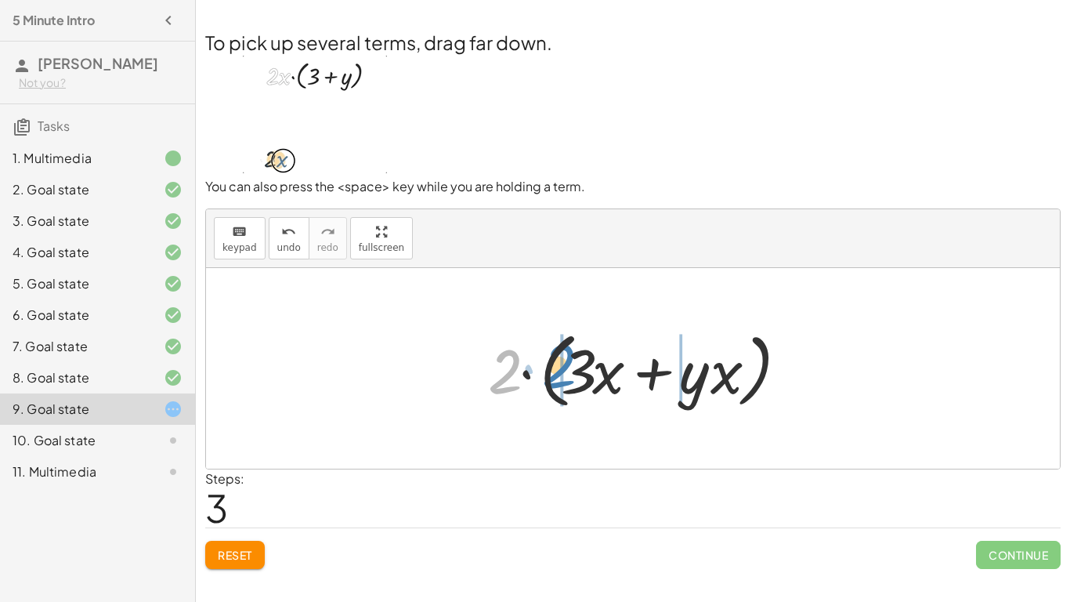
drag, startPoint x: 504, startPoint y: 372, endPoint x: 570, endPoint y: 370, distance: 66.6
click at [570, 370] on div at bounding box center [639, 369] width 318 height 90
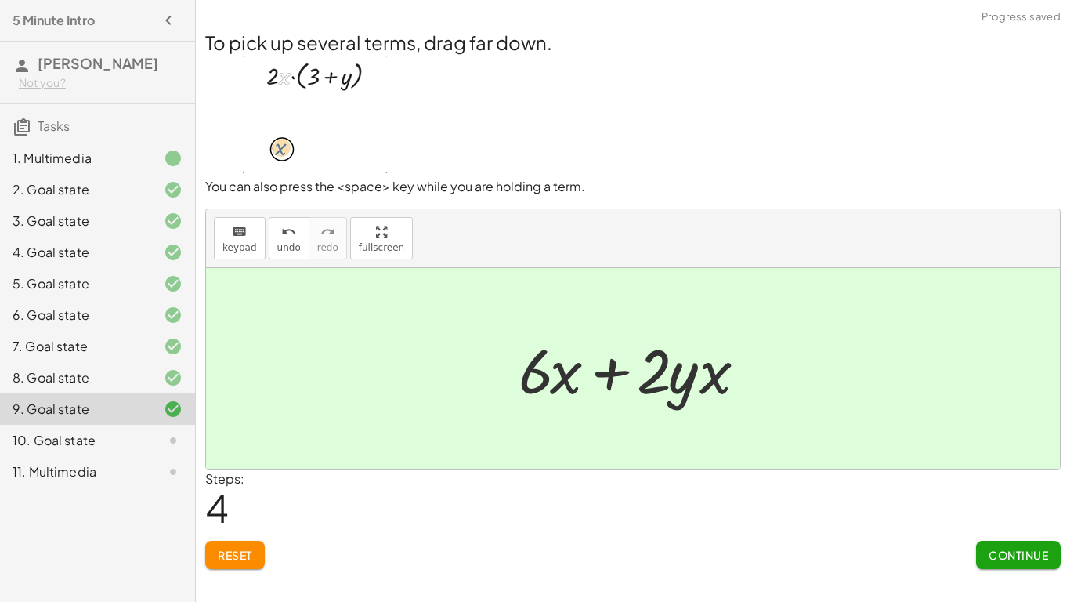
click at [997, 552] on span "Continue" at bounding box center [1019, 555] width 60 height 14
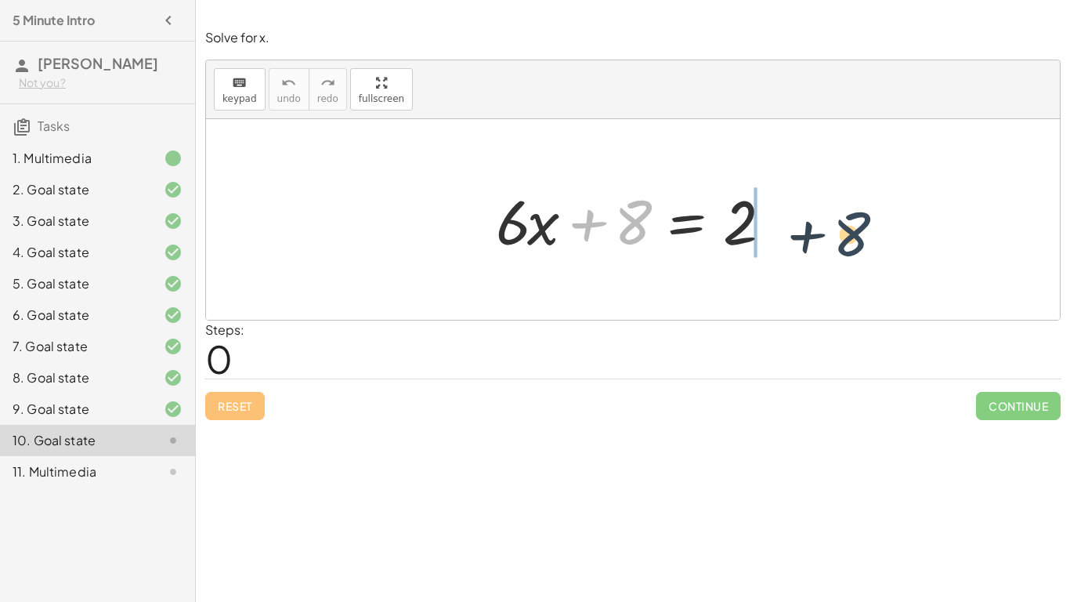
drag, startPoint x: 624, startPoint y: 224, endPoint x: 849, endPoint y: 237, distance: 226.0
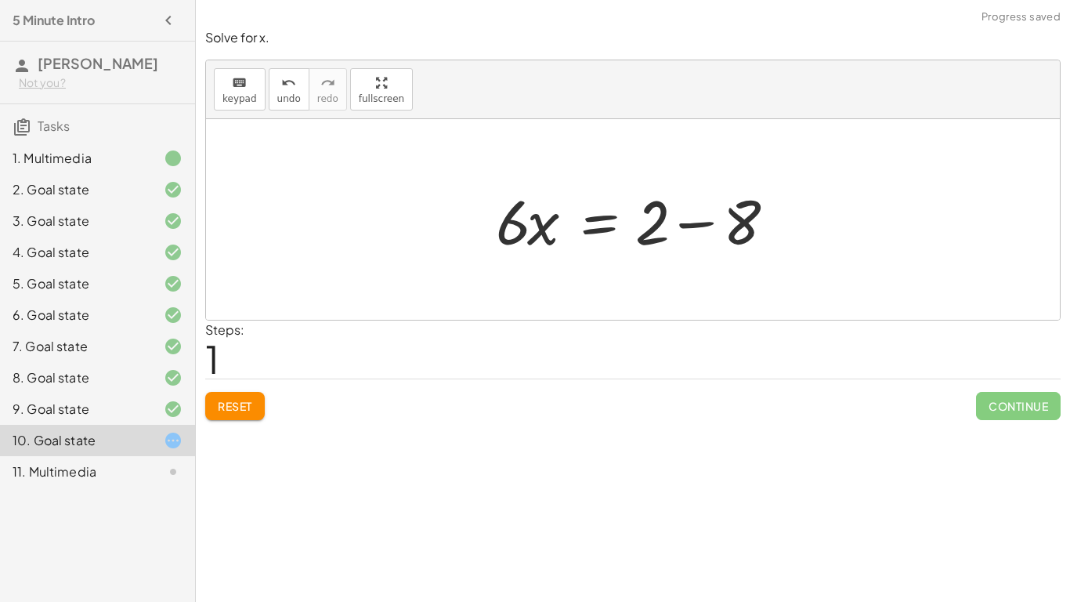
click at [655, 232] on div at bounding box center [639, 219] width 302 height 81
click at [680, 228] on div at bounding box center [639, 219] width 302 height 81
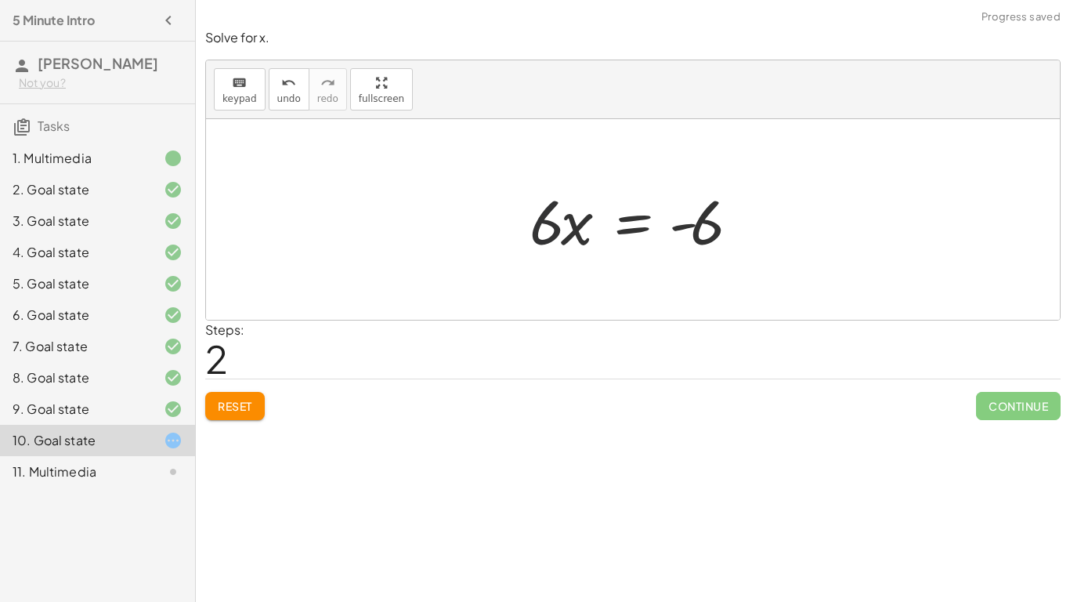
click at [552, 220] on div at bounding box center [639, 219] width 235 height 81
drag, startPoint x: 552, startPoint y: 221, endPoint x: 647, endPoint y: 252, distance: 100.6
click at [647, 252] on div at bounding box center [639, 219] width 235 height 81
click at [702, 227] on div at bounding box center [639, 219] width 216 height 121
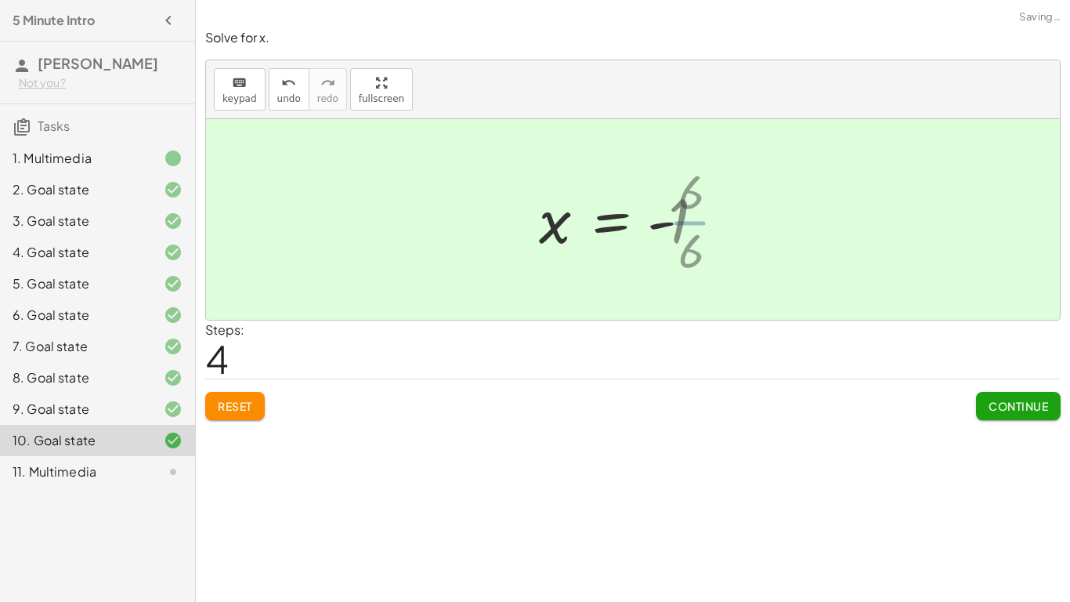
click at [702, 227] on div at bounding box center [633, 220] width 204 height 78
click at [995, 409] on span "Continue" at bounding box center [1019, 406] width 60 height 14
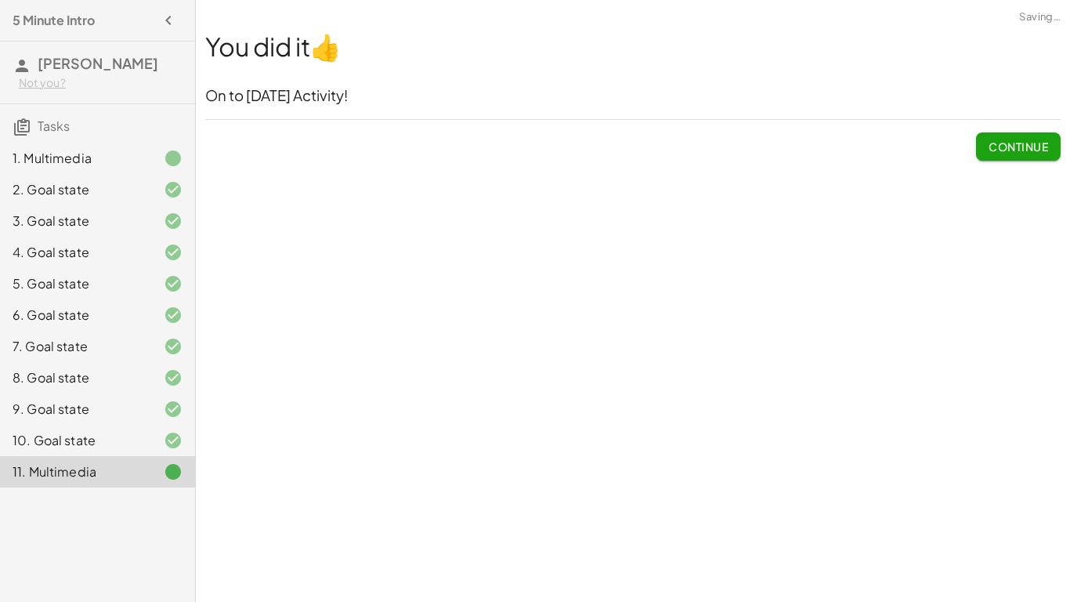
click at [1069, 131] on div "You did it 👍 On to [DATE] Activity! Continue" at bounding box center [633, 95] width 874 height 150
click at [989, 132] on button "Continue" at bounding box center [1018, 146] width 85 height 28
